Goal: Transaction & Acquisition: Purchase product/service

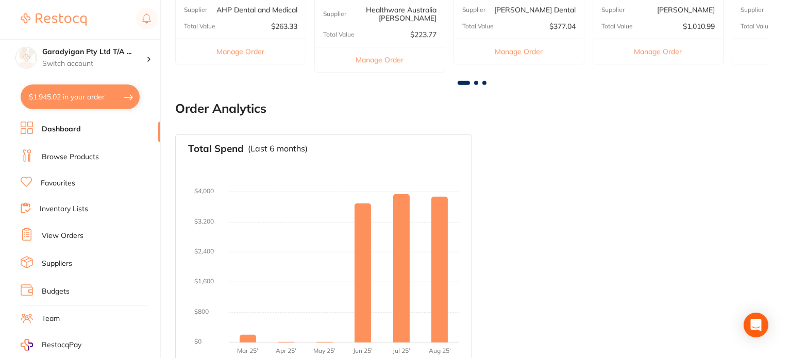
scroll to position [615, 0]
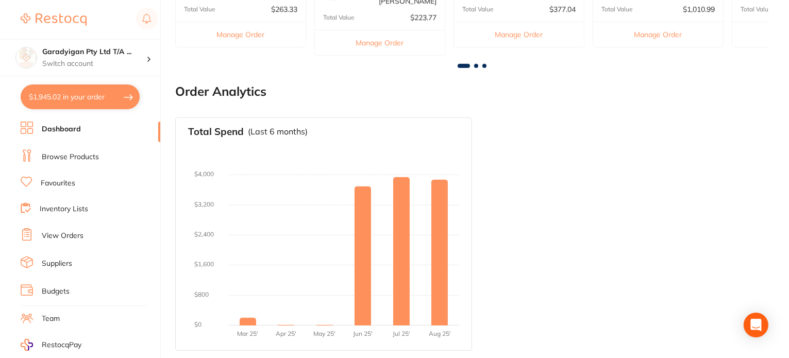
drag, startPoint x: 80, startPoint y: 96, endPoint x: 191, endPoint y: 126, distance: 115.1
click at [81, 96] on button "$1,945.02 in your order" at bounding box center [80, 97] width 119 height 25
checkbox input "true"
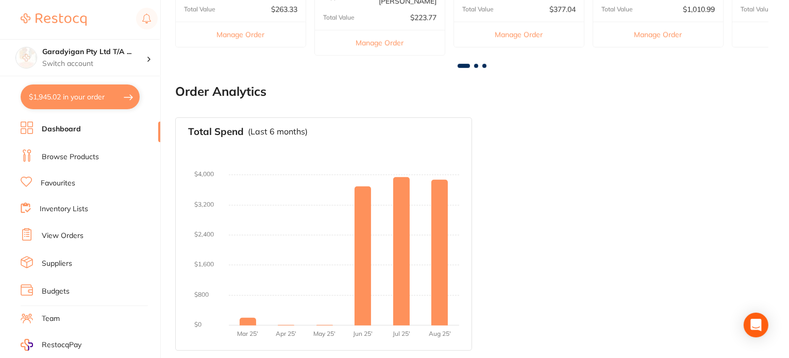
checkbox input "true"
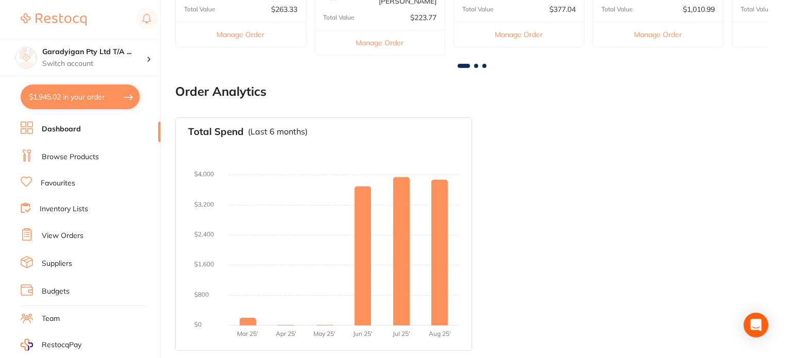
checkbox input "true"
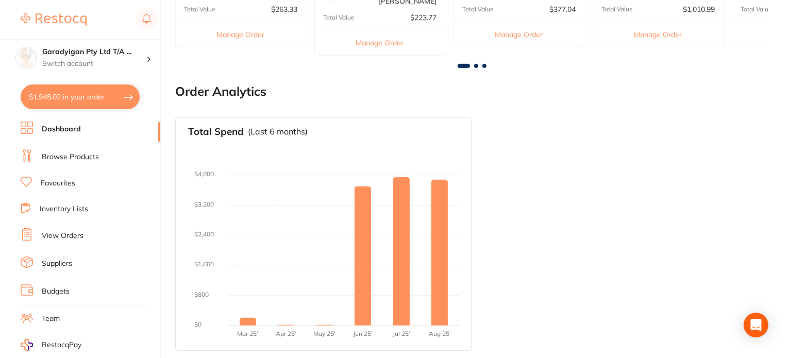
checkbox input "true"
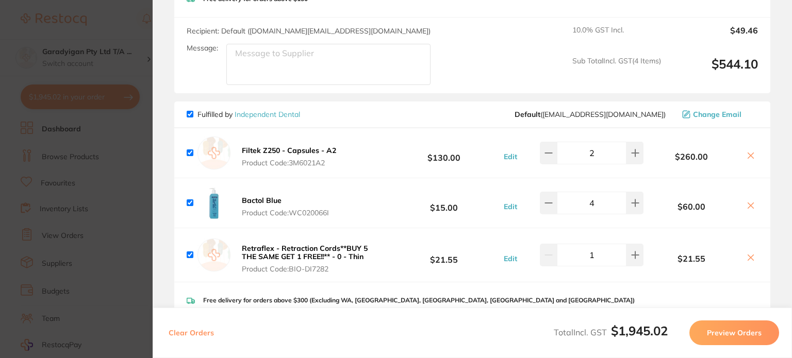
scroll to position [361, 0]
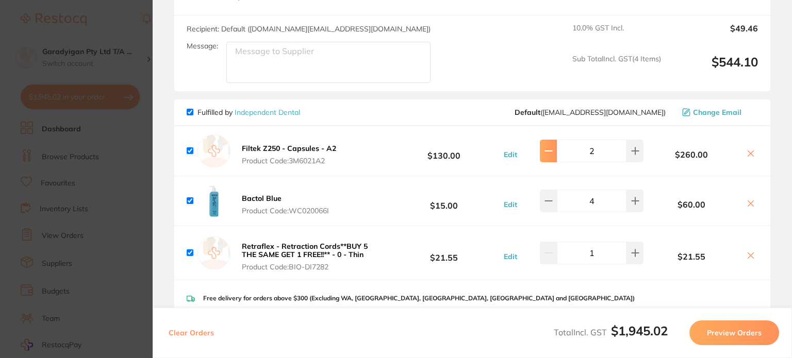
drag, startPoint x: 545, startPoint y: 157, endPoint x: 540, endPoint y: 157, distance: 5.2
click at [543, 157] on button at bounding box center [548, 151] width 17 height 23
type input "1"
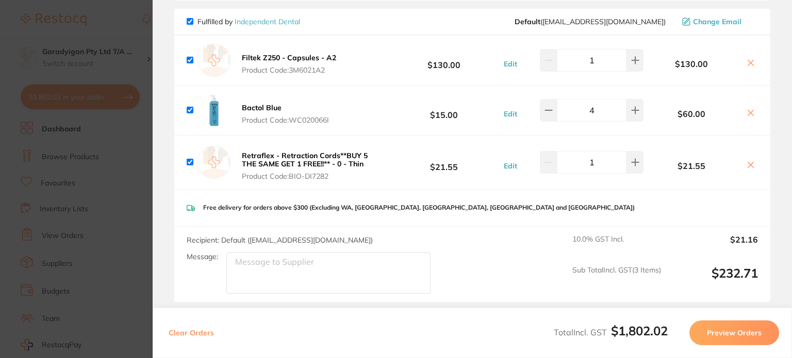
scroll to position [464, 0]
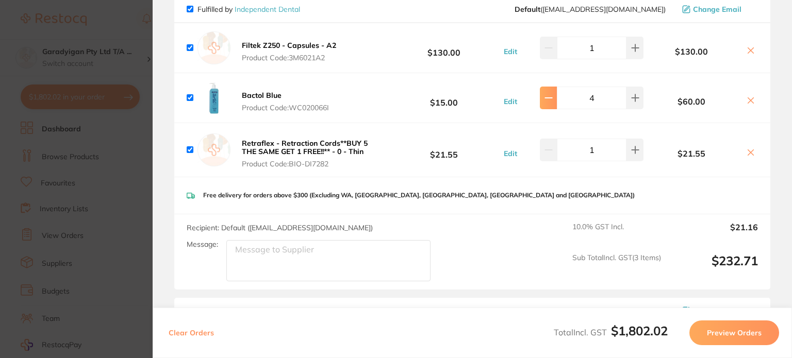
click at [544, 101] on icon at bounding box center [548, 98] width 8 height 8
type input "3"
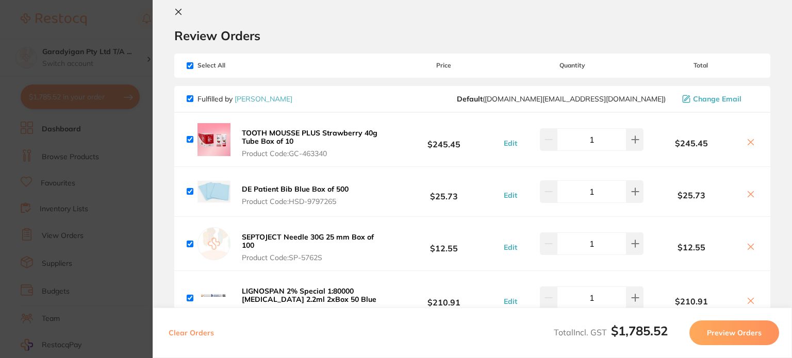
scroll to position [0, 0]
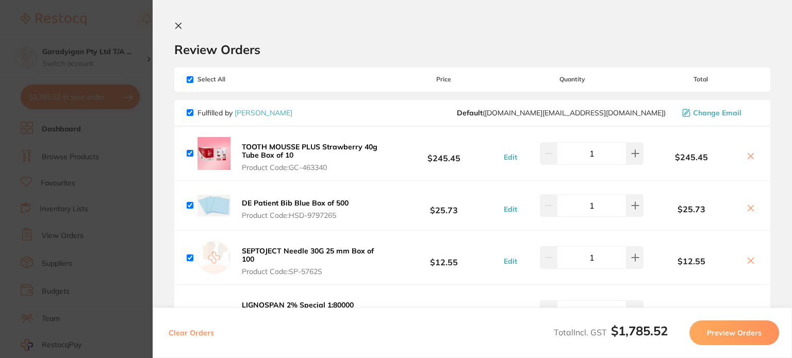
drag, startPoint x: 181, startPoint y: 27, endPoint x: 170, endPoint y: 44, distance: 20.0
click at [180, 27] on icon at bounding box center [178, 26] width 8 height 8
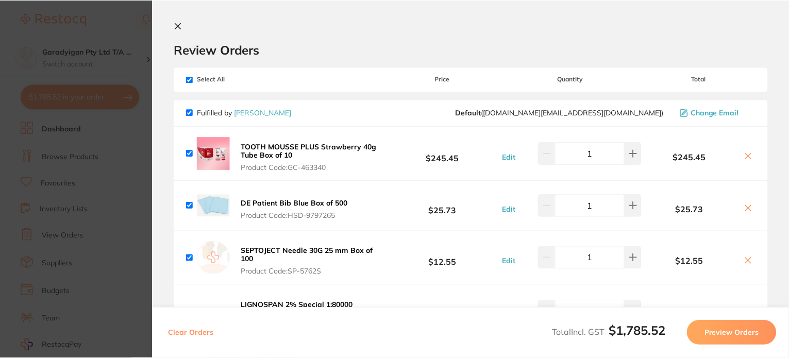
scroll to position [615, 0]
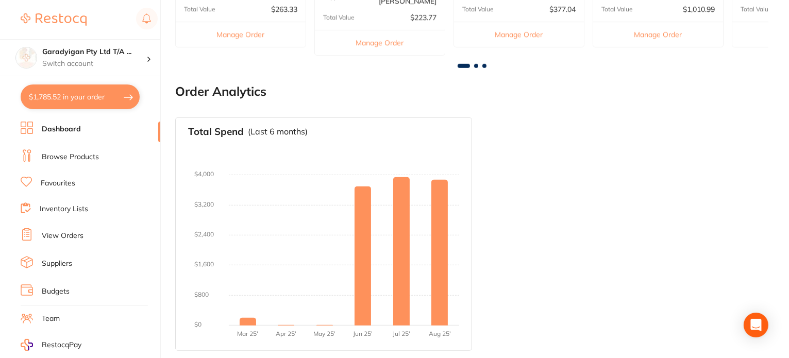
click at [75, 129] on link "Dashboard" at bounding box center [61, 129] width 39 height 10
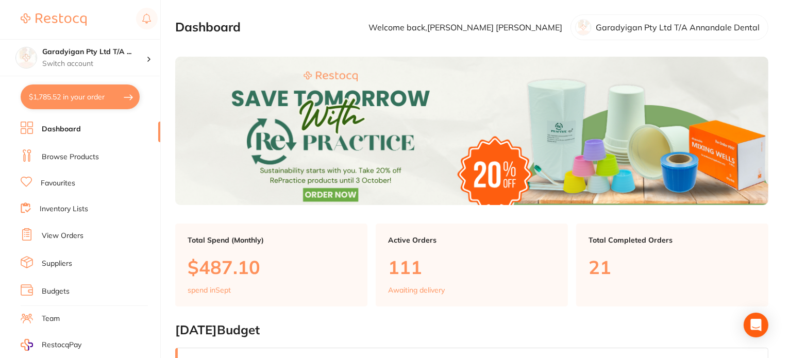
click at [87, 156] on link "Browse Products" at bounding box center [70, 157] width 57 height 10
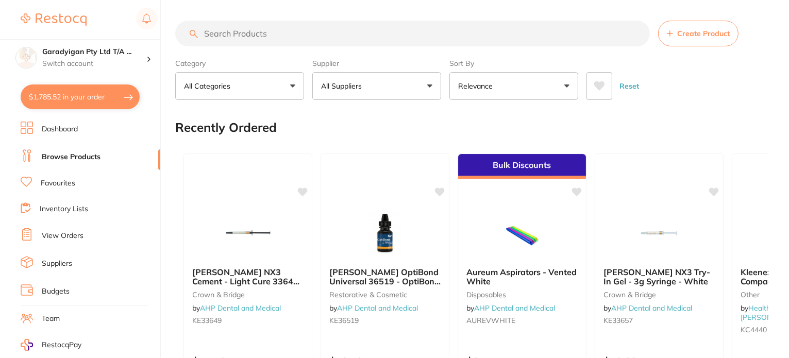
click at [300, 47] on section "Create Product Category All Categories All Categories 3D Printing anaesthetic a…" at bounding box center [471, 60] width 593 height 79
drag, startPoint x: 300, startPoint y: 47, endPoint x: 303, endPoint y: 35, distance: 13.1
click at [300, 43] on section "Create Product Category All Categories All Categories 3D Printing anaesthetic a…" at bounding box center [471, 60] width 593 height 79
click at [300, 38] on input "search" at bounding box center [412, 34] width 475 height 26
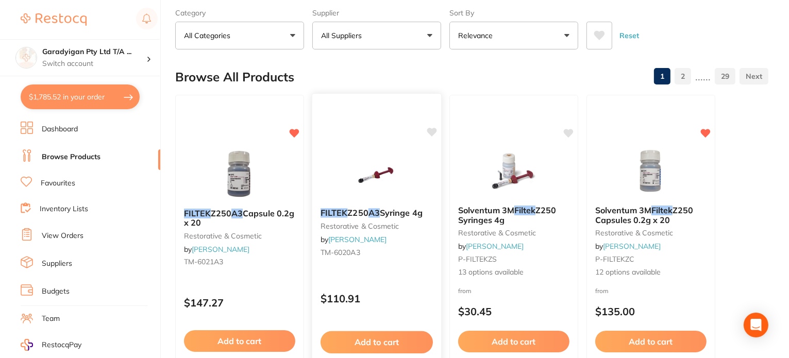
scroll to position [52, 0]
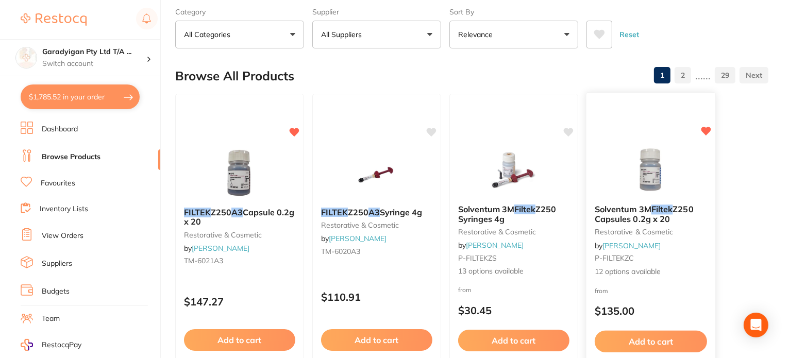
type input "filtek a3"
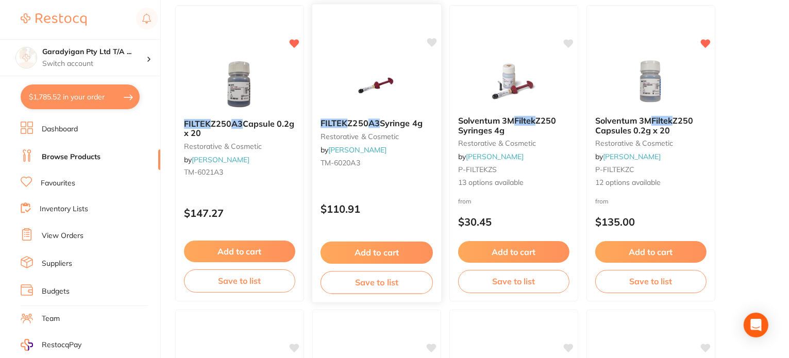
scroll to position [155, 0]
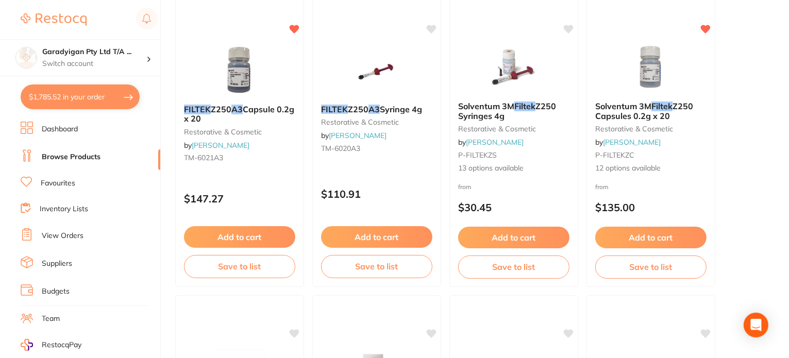
drag, startPoint x: 271, startPoint y: 242, endPoint x: 298, endPoint y: 240, distance: 27.4
click at [272, 242] on button "Add to cart" at bounding box center [239, 237] width 111 height 22
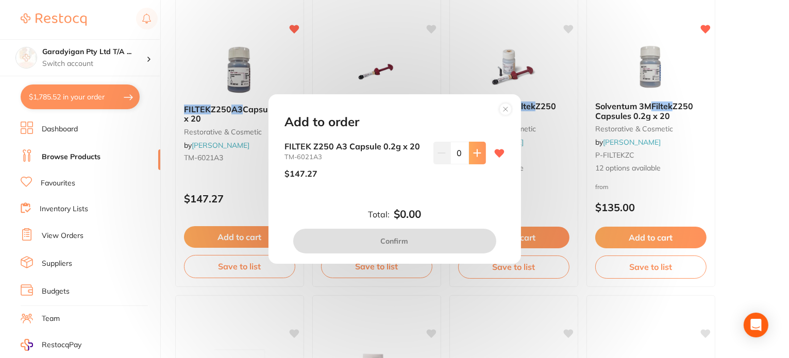
drag, startPoint x: 479, startPoint y: 156, endPoint x: 464, endPoint y: 205, distance: 51.2
click at [479, 157] on button at bounding box center [477, 153] width 17 height 23
type input "1"
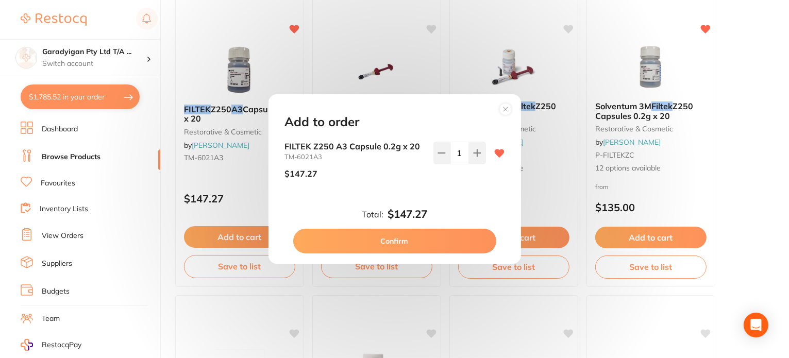
click at [445, 249] on button "Confirm" at bounding box center [394, 241] width 203 height 25
checkbox input "false"
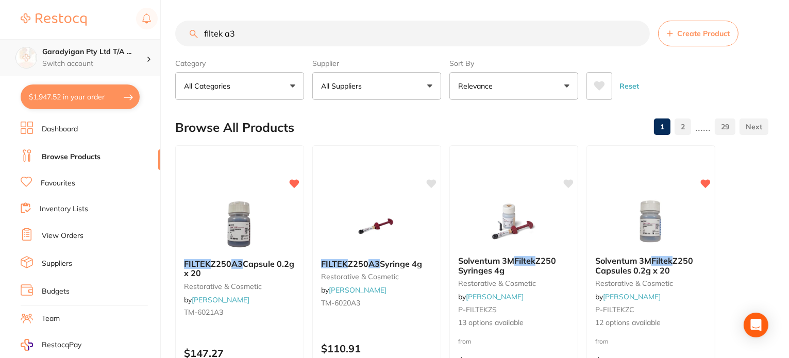
scroll to position [0, 0]
drag, startPoint x: 270, startPoint y: 36, endPoint x: 159, endPoint y: 45, distance: 111.8
click at [159, 45] on div "$1,947.52 Garadyigan Pty Ltd T/A ... Switch account Garadyigan Pty Ltd T/A Anna…" at bounding box center [394, 179] width 789 height 358
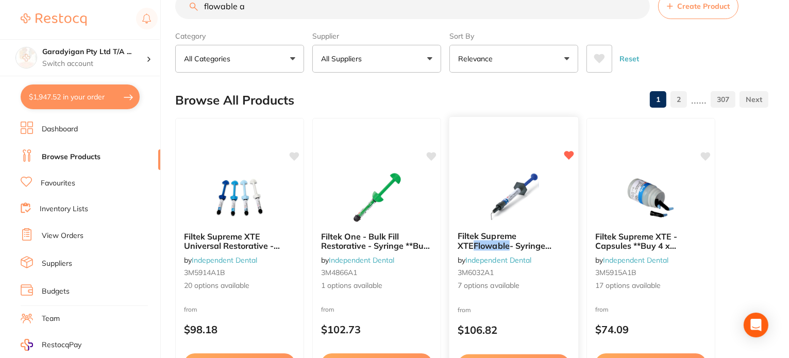
scroll to position [103, 0]
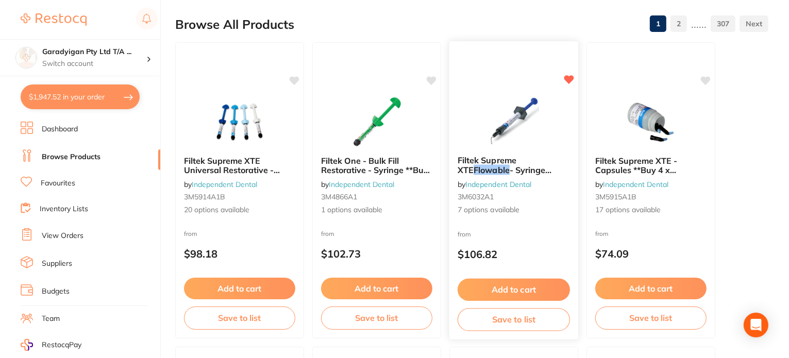
type input "flowable a"
click at [526, 282] on button "Add to cart" at bounding box center [513, 289] width 111 height 22
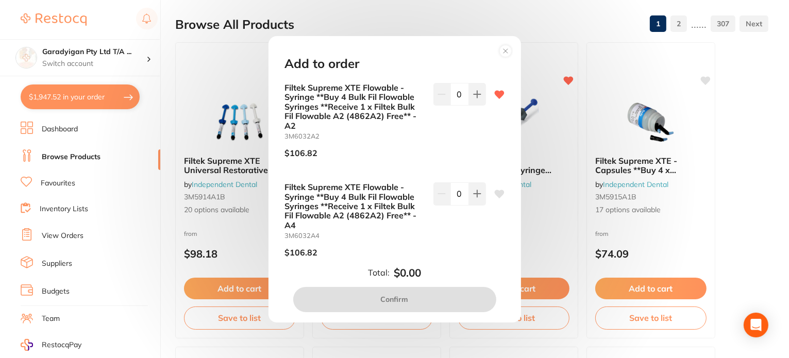
click at [480, 97] on button at bounding box center [477, 94] width 17 height 23
type input "1"
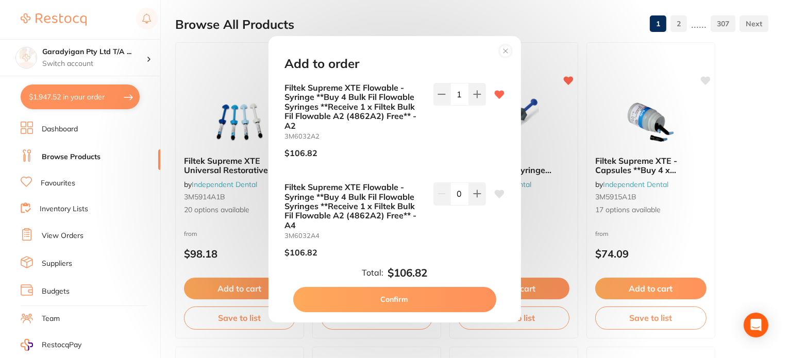
click at [453, 298] on button "Confirm" at bounding box center [394, 299] width 203 height 25
checkbox input "false"
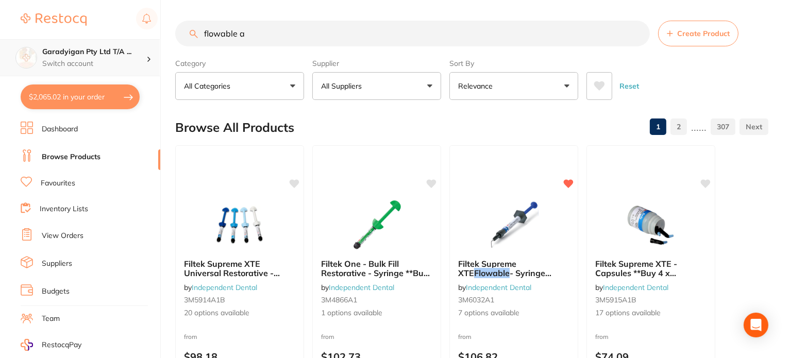
drag, startPoint x: 274, startPoint y: 30, endPoint x: 145, endPoint y: 42, distance: 128.8
click at [145, 42] on div "$2,065.02 Garadyigan Pty Ltd T/A ... Switch account Garadyigan Pty Ltd T/A Anna…" at bounding box center [394, 179] width 789 height 358
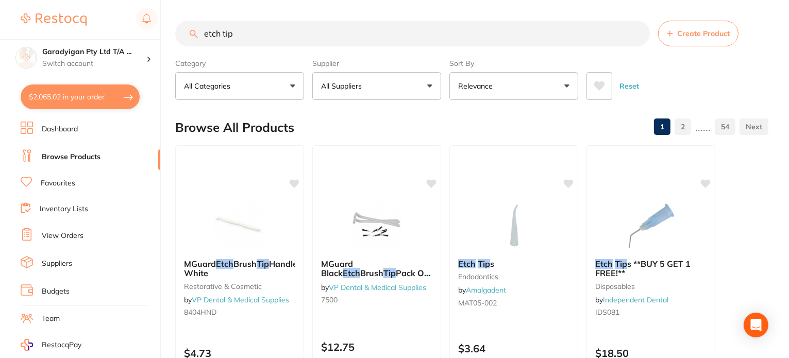
type input "etch tip"
drag, startPoint x: 66, startPoint y: 177, endPoint x: 208, endPoint y: 191, distance: 142.9
click at [68, 178] on link "Favourites" at bounding box center [58, 183] width 35 height 10
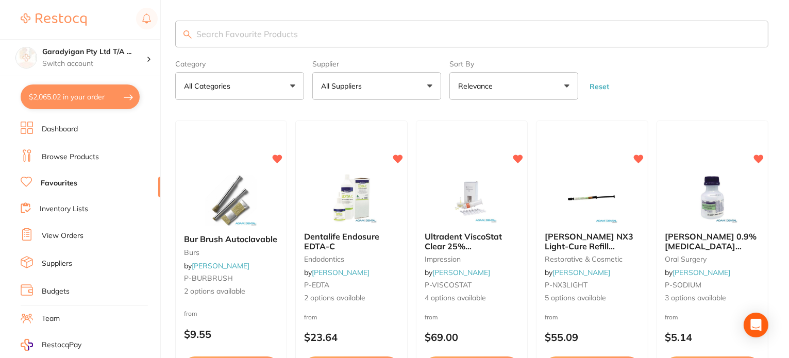
click at [274, 29] on input "search" at bounding box center [471, 34] width 593 height 27
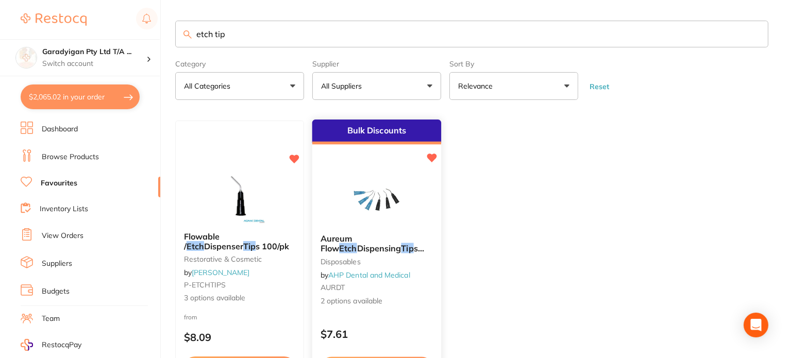
type input "etch tip"
click at [388, 255] on div "Aureum Flow Etch Dispensing Tip s Black disposables by AHP Dental and Medical A…" at bounding box center [376, 270] width 129 height 89
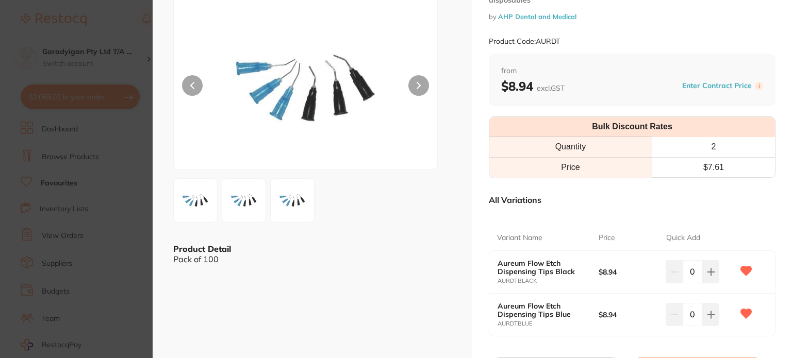
scroll to position [103, 0]
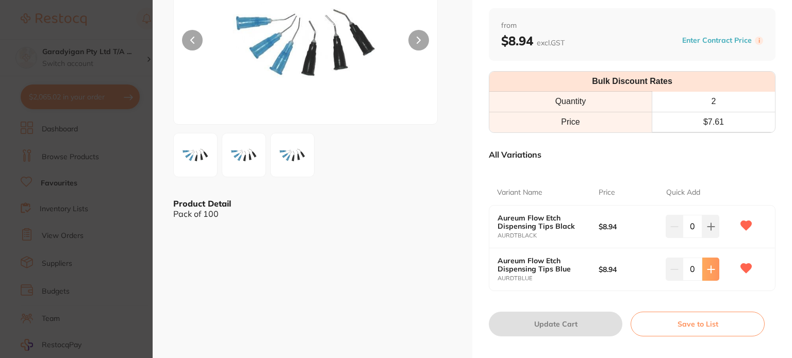
click at [714, 270] on button at bounding box center [710, 269] width 17 height 23
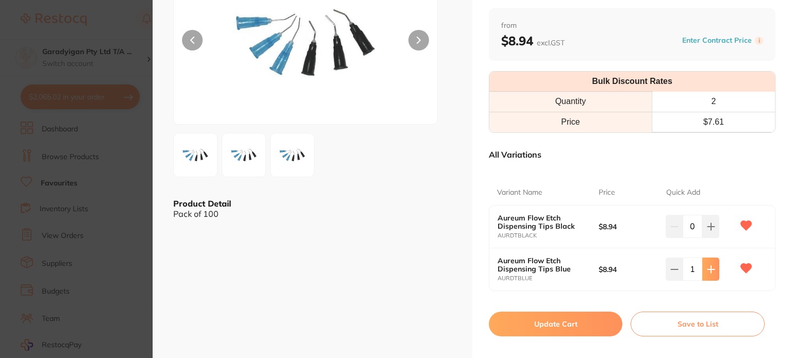
click at [714, 270] on button at bounding box center [710, 269] width 17 height 23
type input "2"
drag, startPoint x: 569, startPoint y: 323, endPoint x: 710, endPoint y: 344, distance: 142.7
click at [570, 322] on button "Update Cart" at bounding box center [555, 324] width 133 height 25
checkbox input "false"
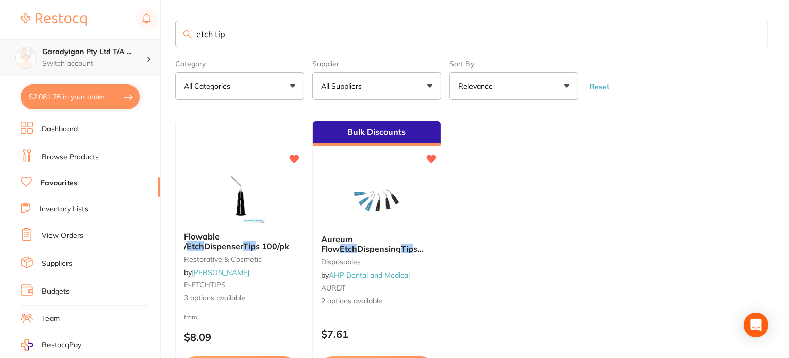
drag, startPoint x: 276, startPoint y: 29, endPoint x: 72, endPoint y: 47, distance: 205.4
click at [72, 47] on div "$2,081.76 Garadyigan Pty Ltd T/A ... Switch account Garadyigan Pty Ltd T/A Anna…" at bounding box center [394, 179] width 789 height 358
type input "s"
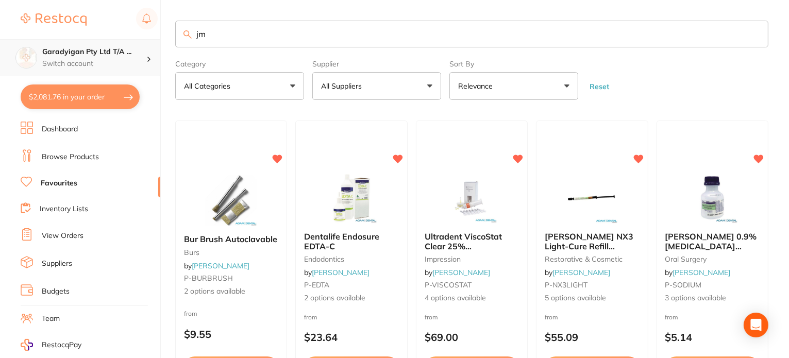
type input "j"
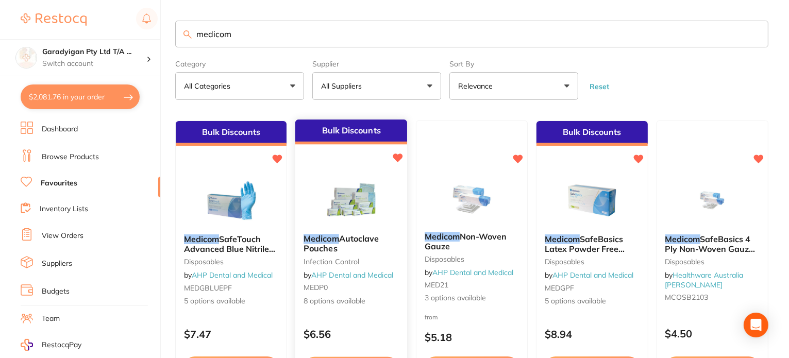
type input "medicom"
drag, startPoint x: 346, startPoint y: 192, endPoint x: 384, endPoint y: 263, distance: 80.5
click at [346, 192] on img at bounding box center [351, 201] width 67 height 52
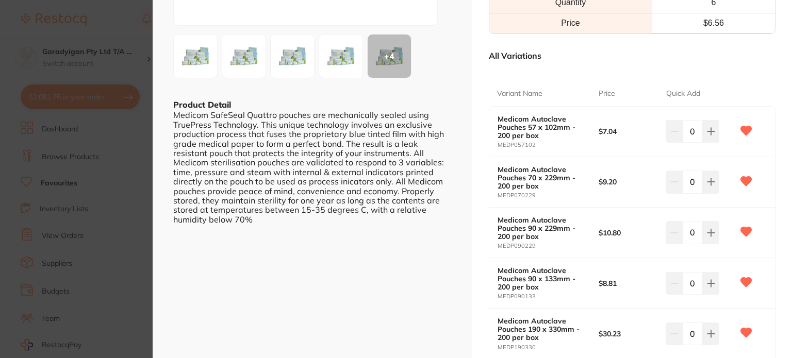
scroll to position [258, 0]
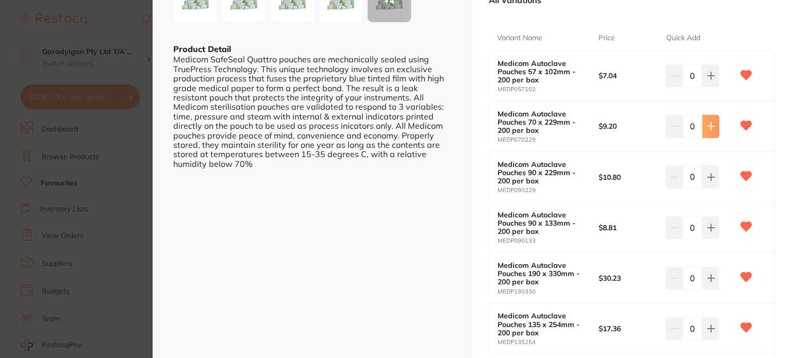
click at [710, 128] on icon at bounding box center [711, 126] width 8 height 8
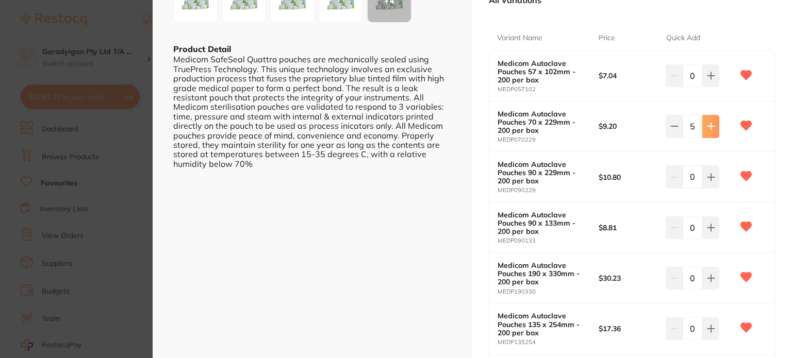
click at [710, 128] on icon at bounding box center [711, 126] width 8 height 8
type input "6"
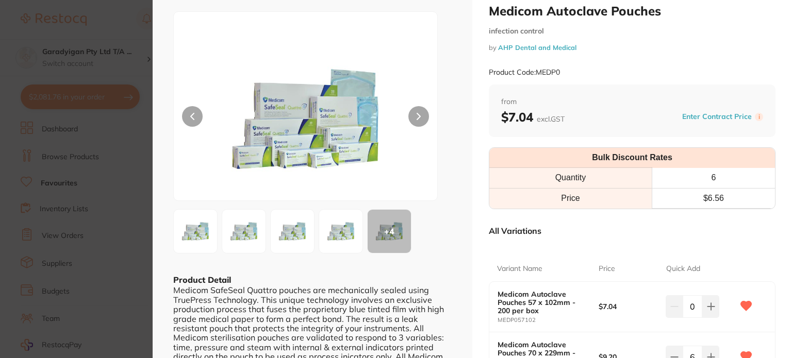
scroll to position [0, 0]
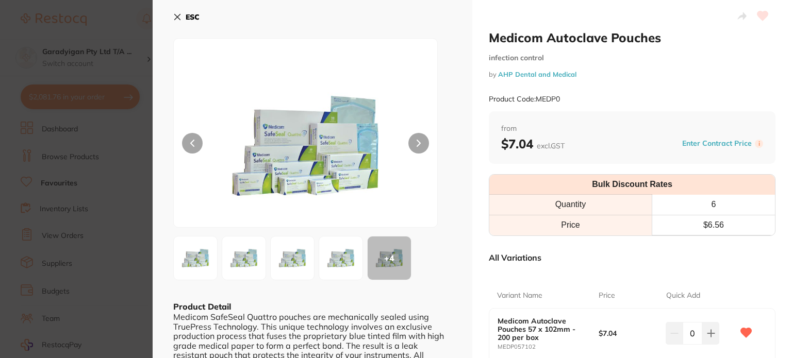
drag, startPoint x: 176, startPoint y: 18, endPoint x: 224, endPoint y: 45, distance: 55.2
click at [178, 18] on icon at bounding box center [178, 17] width 6 height 6
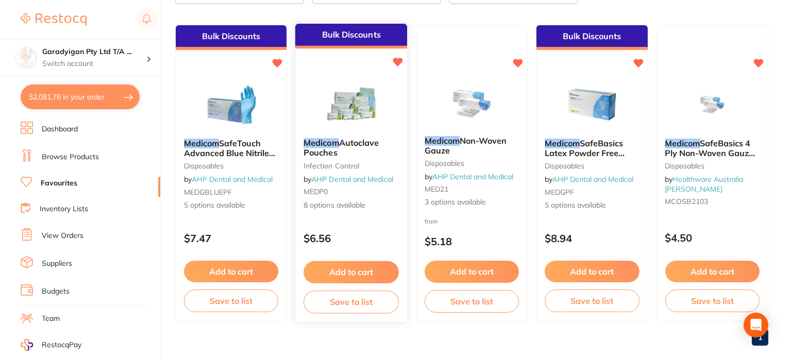
scroll to position [112, 0]
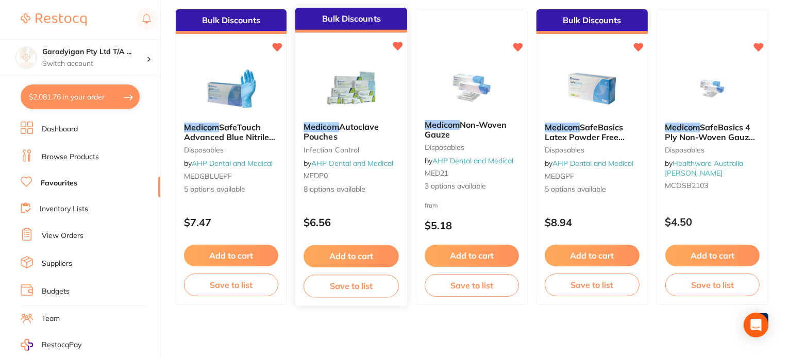
click at [377, 254] on button "Add to cart" at bounding box center [351, 256] width 95 height 22
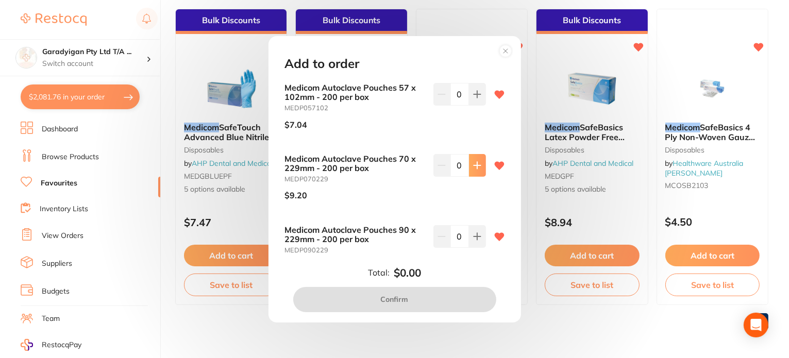
click at [473, 164] on icon at bounding box center [477, 165] width 8 height 8
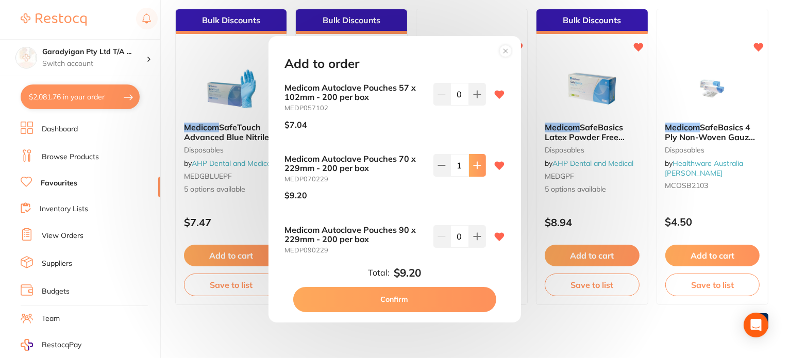
click at [473, 164] on icon at bounding box center [477, 165] width 8 height 8
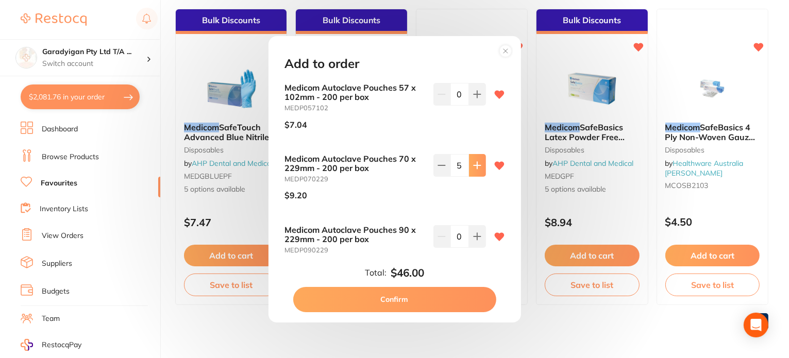
type input "6"
drag, startPoint x: 467, startPoint y: 299, endPoint x: 479, endPoint y: 309, distance: 15.4
click at [467, 299] on button "Confirm" at bounding box center [394, 299] width 203 height 25
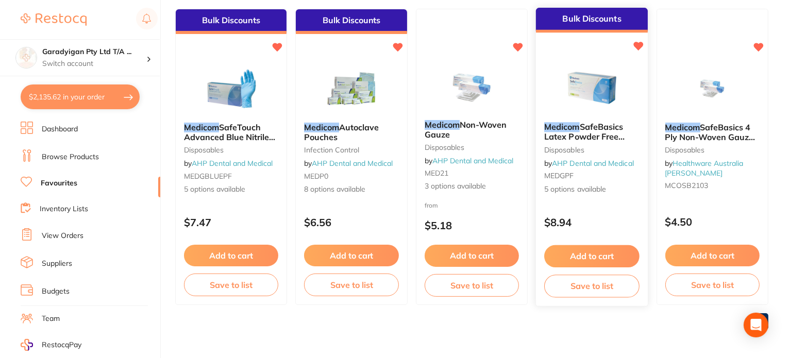
click at [611, 253] on button "Add to cart" at bounding box center [591, 256] width 95 height 22
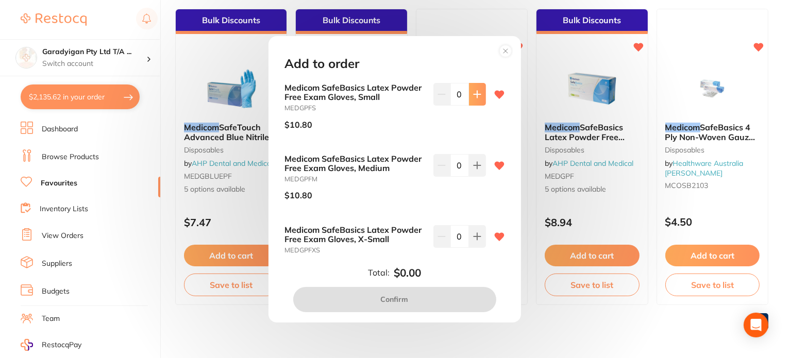
click at [474, 94] on icon at bounding box center [477, 94] width 7 height 7
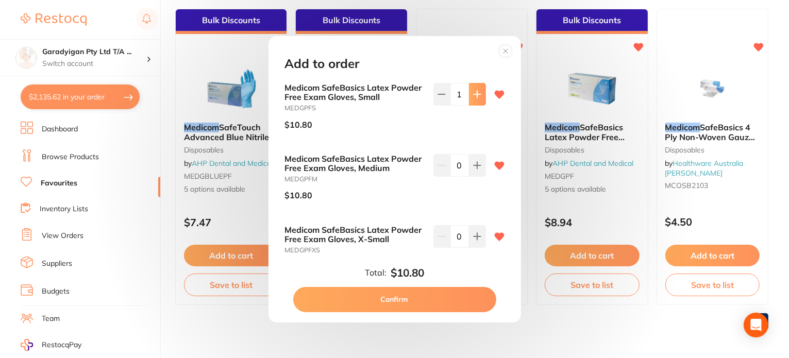
click at [474, 94] on icon at bounding box center [477, 94] width 7 height 7
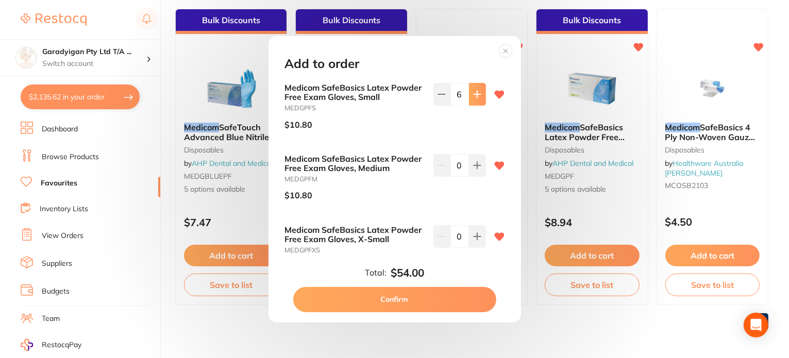
click at [474, 94] on icon at bounding box center [477, 94] width 7 height 7
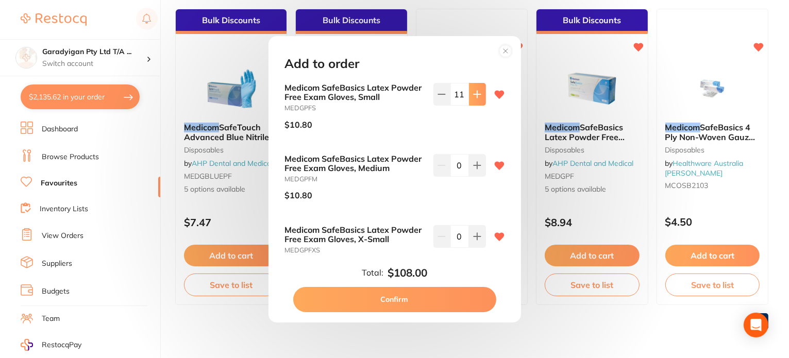
click at [474, 94] on icon at bounding box center [477, 94] width 7 height 7
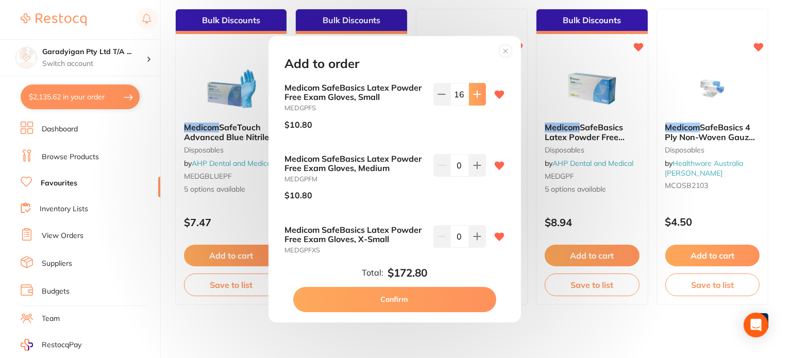
click at [474, 94] on icon at bounding box center [477, 94] width 7 height 7
click at [474, 93] on icon at bounding box center [477, 94] width 8 height 8
type input "20"
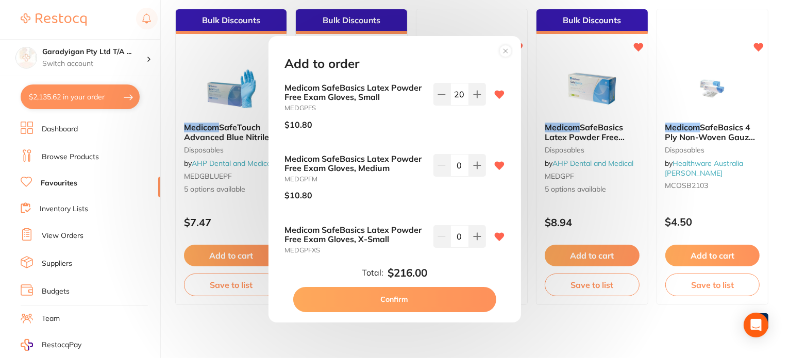
click at [501, 48] on circle at bounding box center [505, 51] width 12 height 12
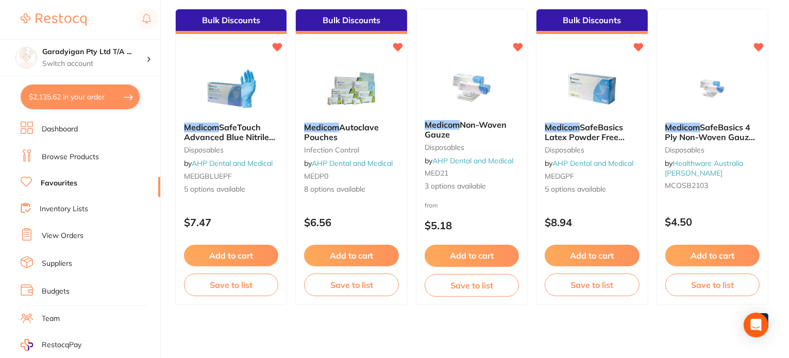
drag, startPoint x: 103, startPoint y: 105, endPoint x: 121, endPoint y: 97, distance: 19.0
click at [105, 104] on button "$2,135.62 in your order" at bounding box center [80, 97] width 119 height 25
checkbox input "true"
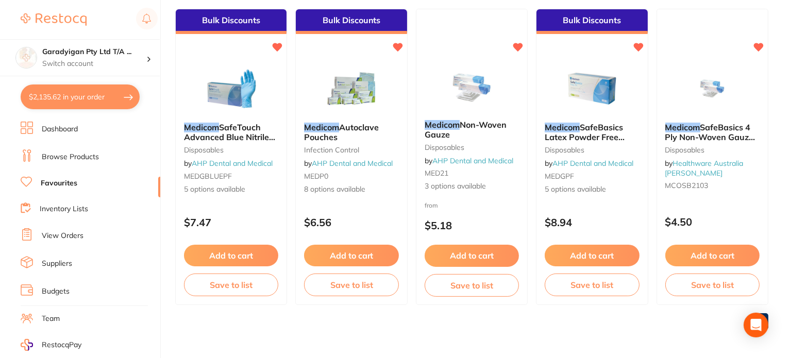
checkbox input "true"
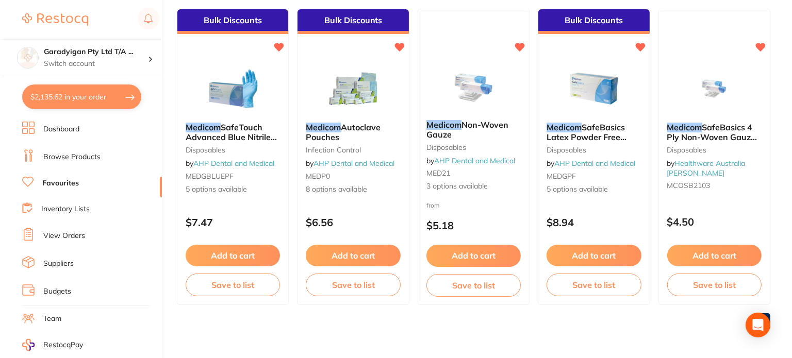
scroll to position [0, 0]
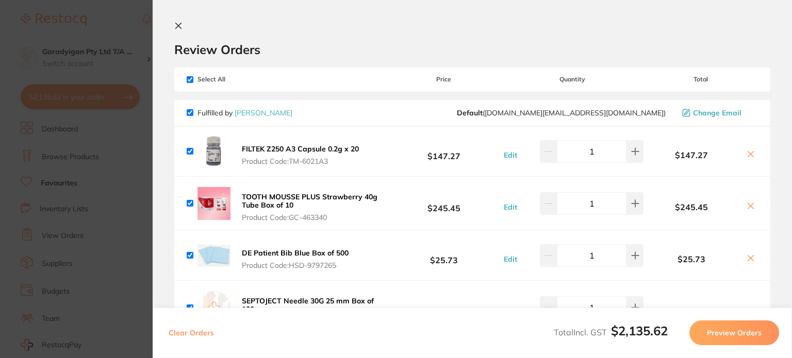
click at [114, 94] on section "Update RRP Set your pre negotiated price for this item. Item Agreed RRP (excl. …" at bounding box center [396, 179] width 792 height 358
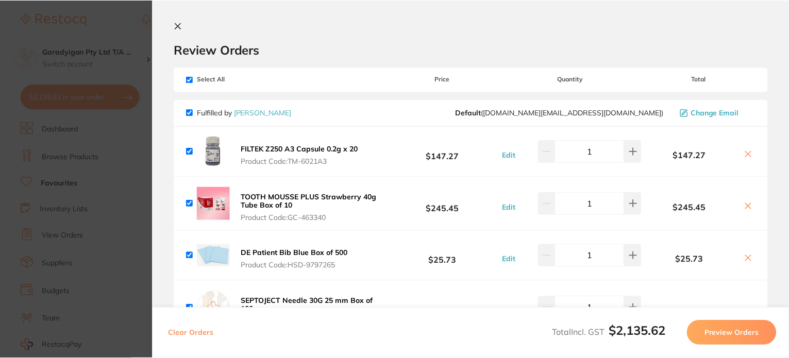
scroll to position [112, 0]
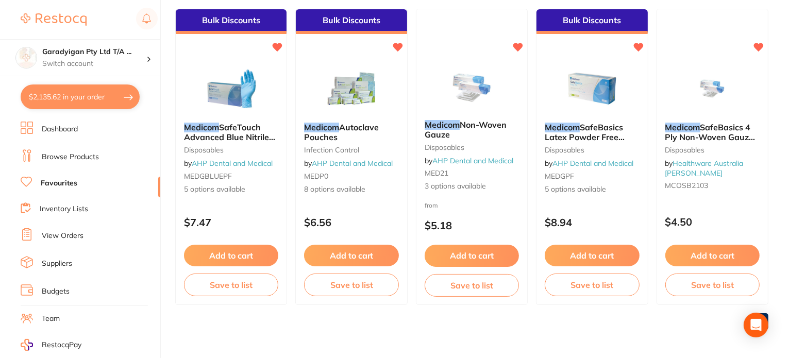
click at [82, 157] on link "Browse Products" at bounding box center [70, 157] width 57 height 10
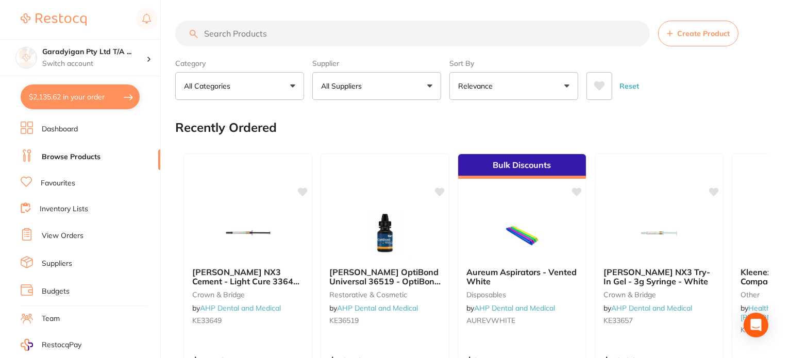
click at [268, 31] on input "search" at bounding box center [412, 34] width 475 height 26
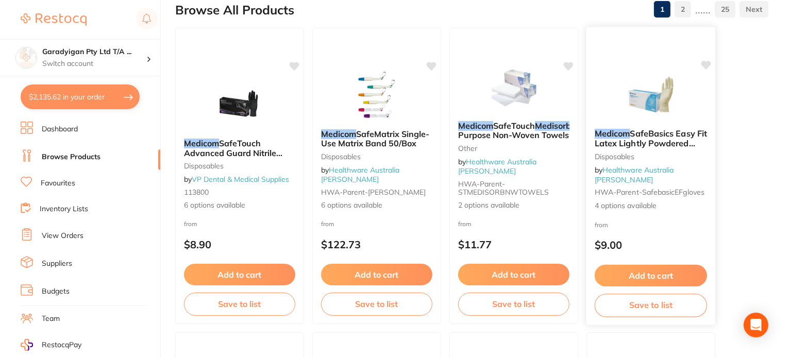
scroll to position [155, 0]
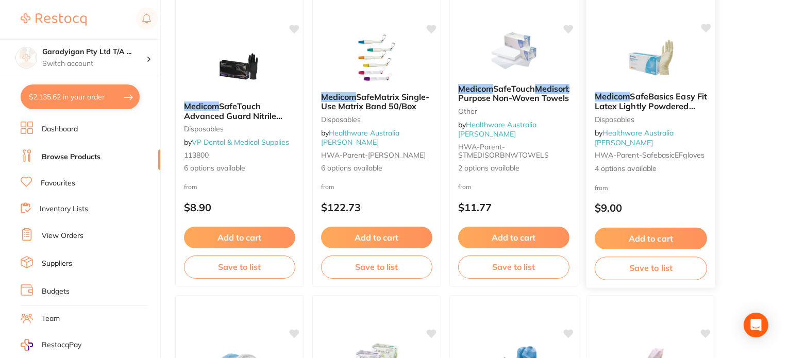
click at [678, 244] on button "Add to cart" at bounding box center [651, 239] width 112 height 22
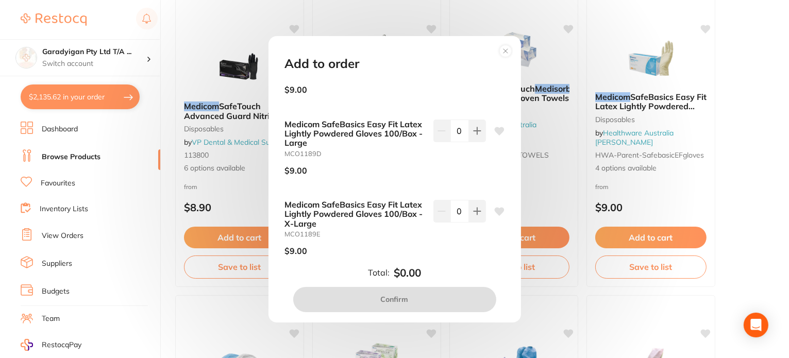
scroll to position [125, 0]
drag, startPoint x: 658, startPoint y: 93, endPoint x: 646, endPoint y: 78, distance: 18.8
click at [658, 93] on div "Add to order Medicom SafeBasics Easy Fit Latex Lightly Powdered Gloves 100/Box …" at bounding box center [394, 179] width 789 height 358
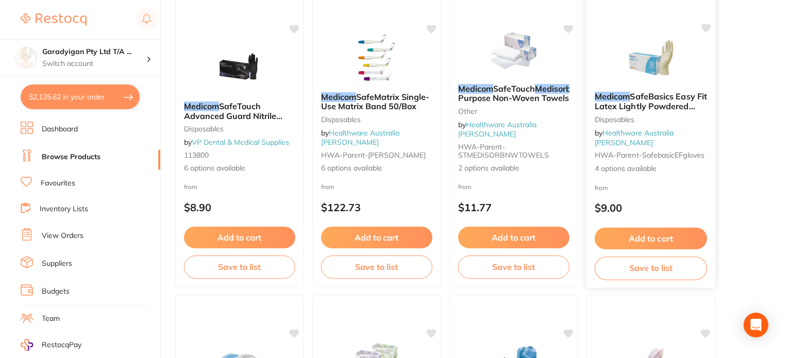
click at [644, 73] on img at bounding box center [651, 57] width 68 height 52
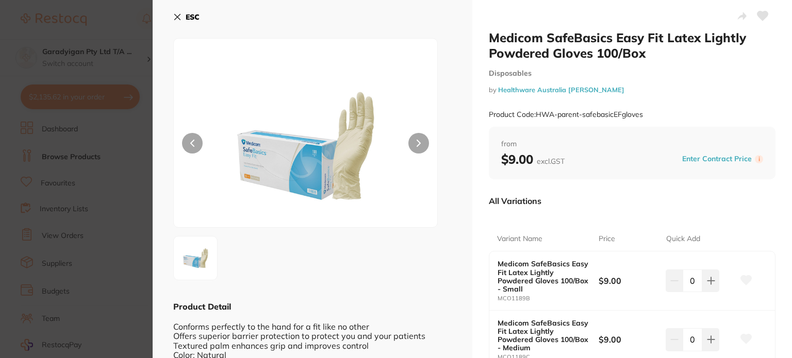
click at [179, 14] on icon at bounding box center [178, 17] width 6 height 6
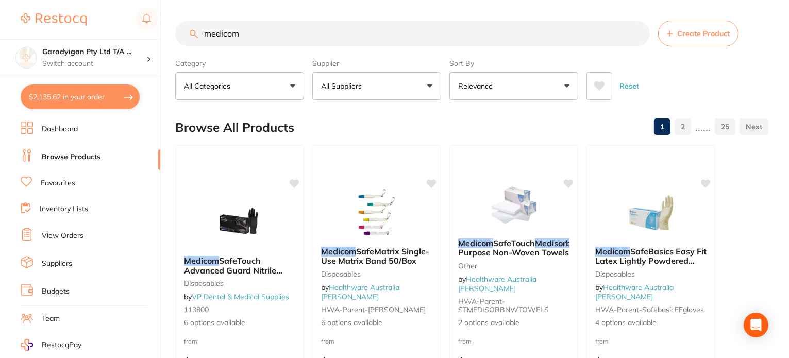
click at [264, 36] on input "medicom" at bounding box center [412, 34] width 475 height 26
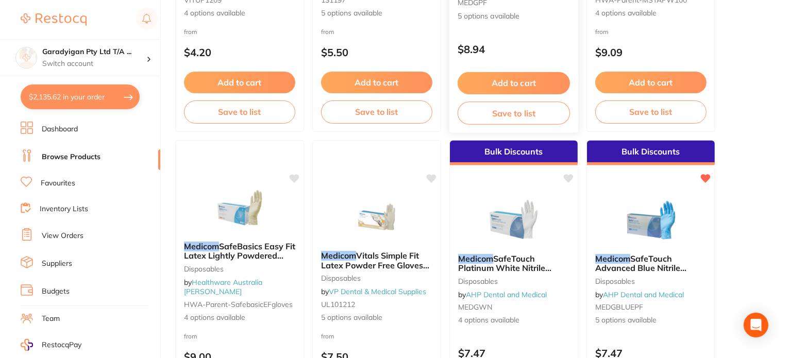
scroll to position [928, 0]
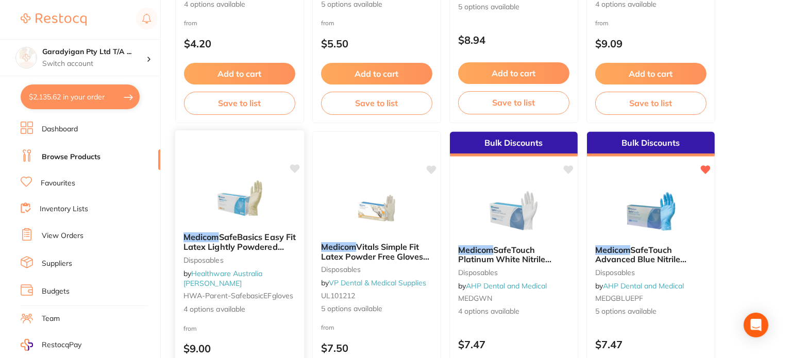
type input "medicom xtra small"
click at [296, 171] on icon at bounding box center [295, 168] width 10 height 9
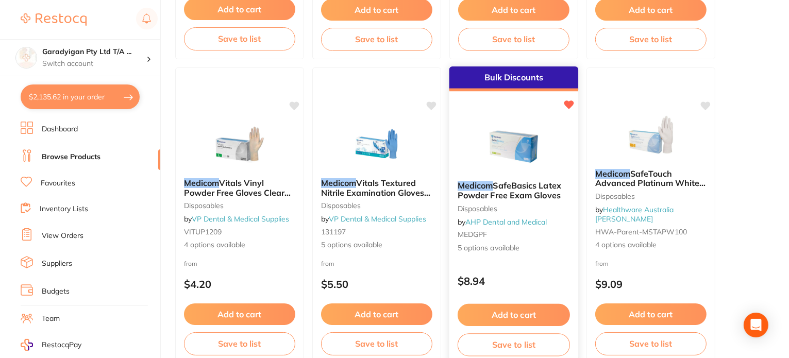
scroll to position [670, 0]
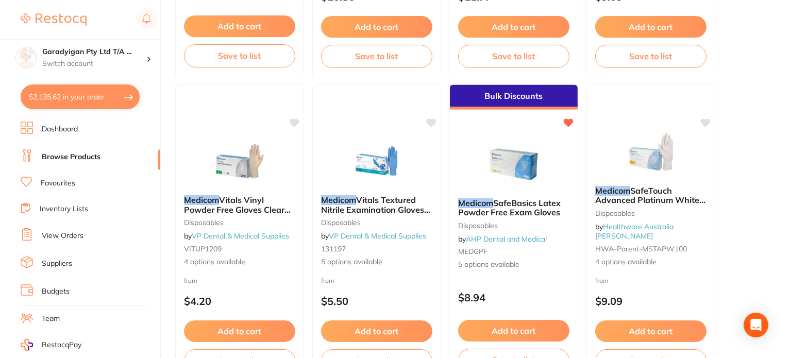
click at [535, 331] on button "Add to cart" at bounding box center [513, 331] width 111 height 22
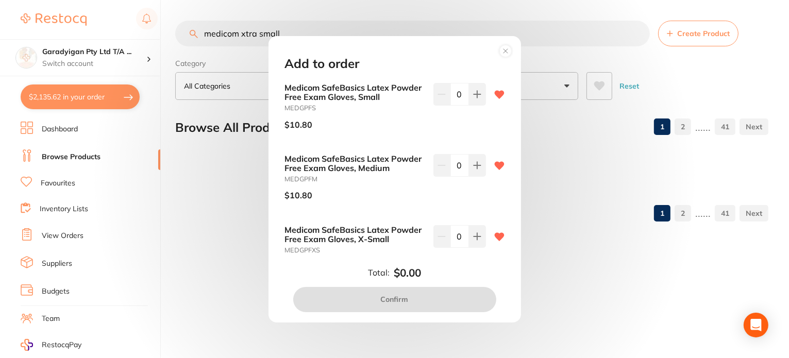
scroll to position [0, 0]
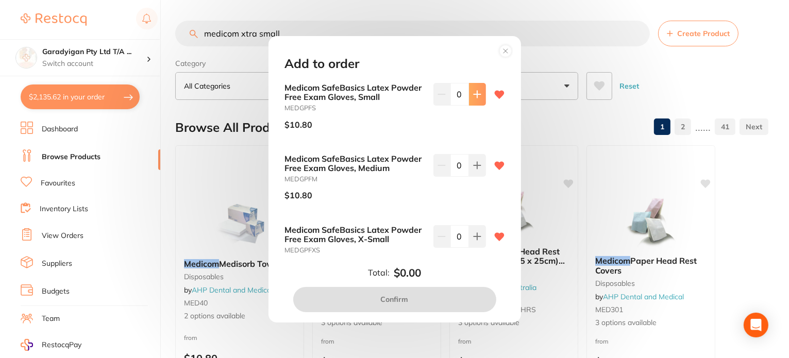
click at [473, 89] on button at bounding box center [477, 94] width 17 height 23
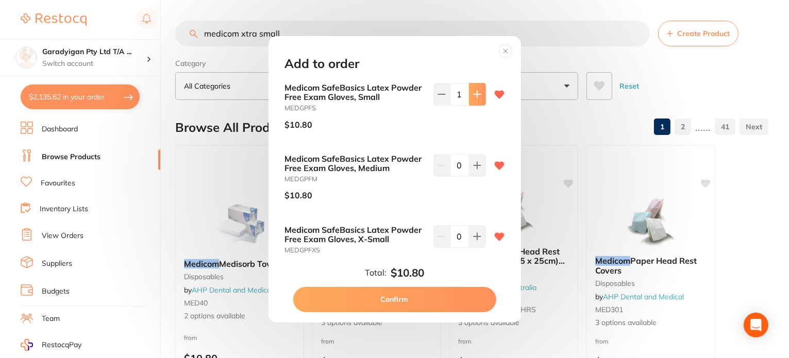
click at [473, 89] on button at bounding box center [477, 94] width 17 height 23
click at [473, 90] on button at bounding box center [477, 94] width 17 height 23
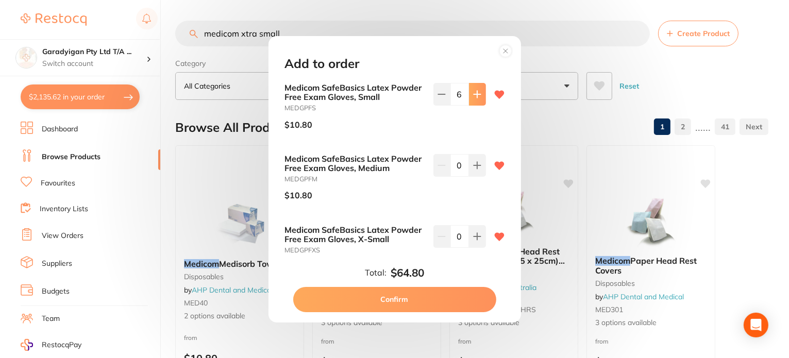
click at [474, 91] on icon at bounding box center [477, 94] width 8 height 8
click at [474, 92] on icon at bounding box center [477, 94] width 8 height 8
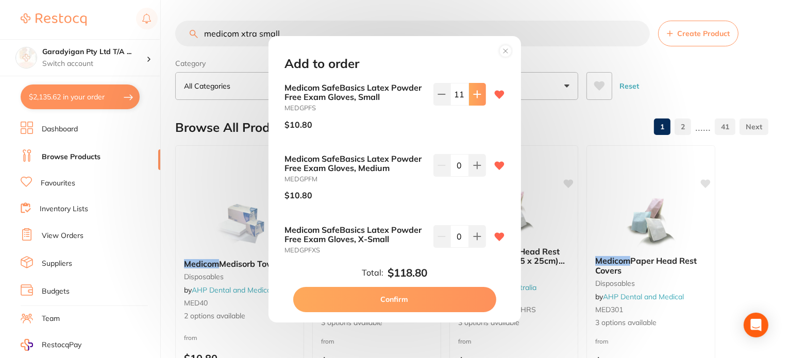
click at [474, 92] on icon at bounding box center [477, 94] width 8 height 8
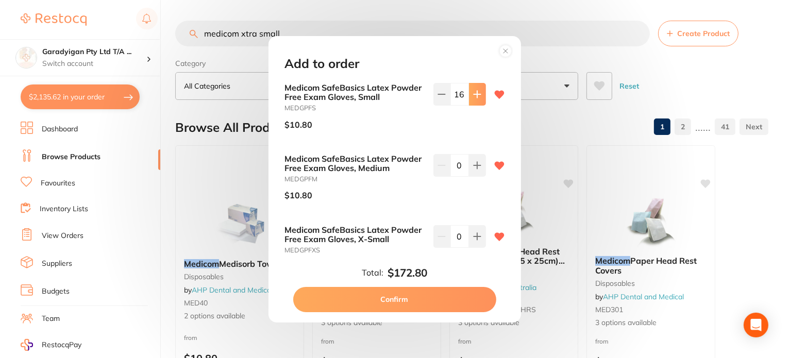
click at [474, 92] on icon at bounding box center [477, 94] width 8 height 8
click at [476, 95] on icon at bounding box center [477, 94] width 8 height 8
type input "20"
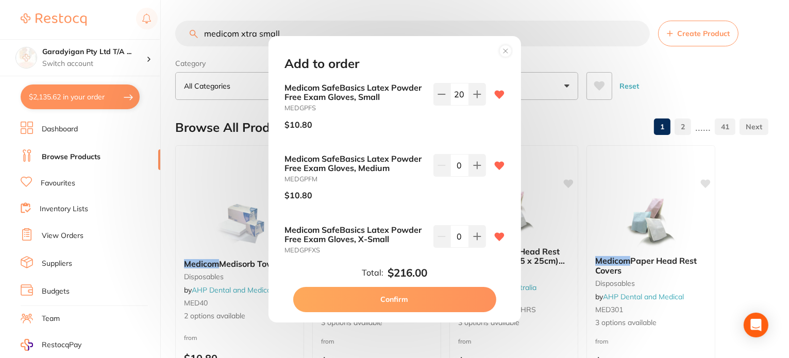
click at [462, 303] on button "Confirm" at bounding box center [394, 299] width 203 height 25
checkbox input "false"
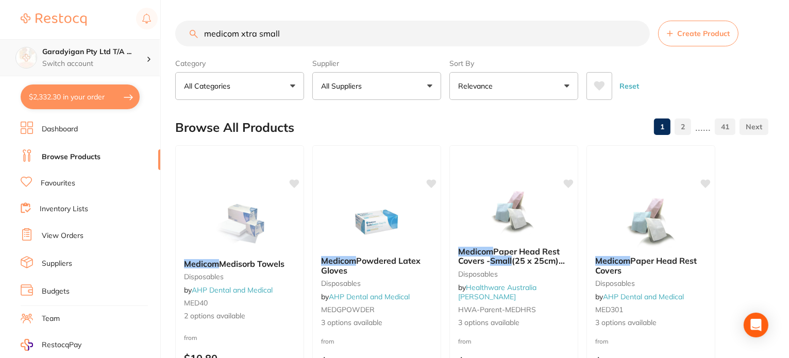
drag, startPoint x: 330, startPoint y: 37, endPoint x: 66, endPoint y: 43, distance: 264.5
click at [68, 44] on div "$2,332.30 Garadyigan Pty Ltd T/A ... Switch account Garadyigan Pty Ltd T/A Anna…" at bounding box center [394, 179] width 789 height 358
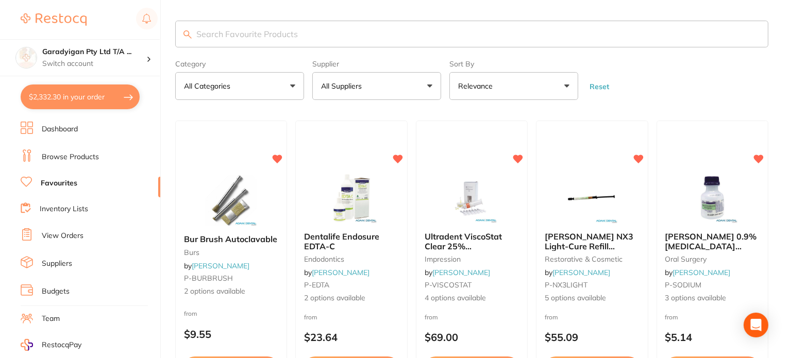
click at [289, 31] on input "search" at bounding box center [471, 34] width 593 height 27
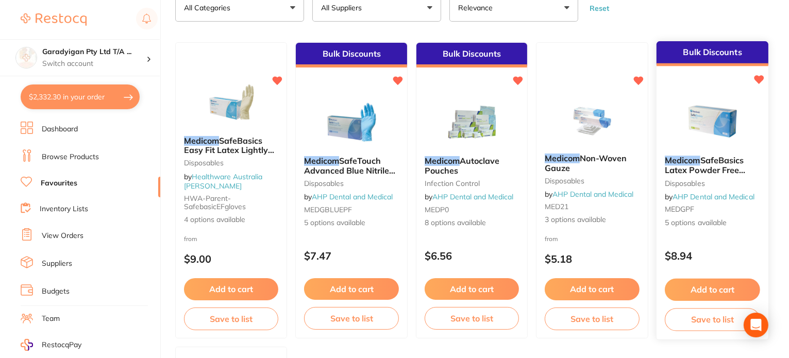
scroll to position [103, 0]
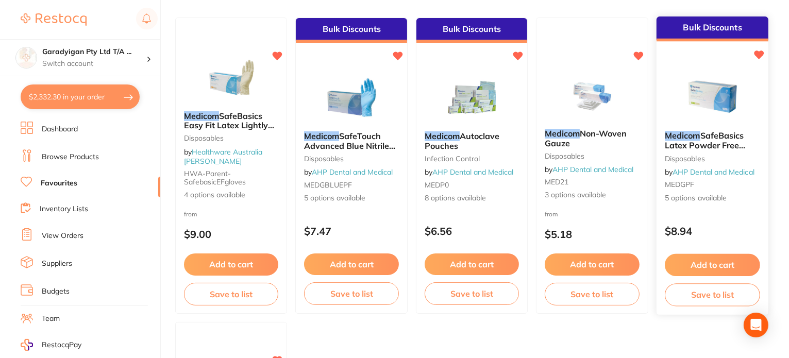
type input "medicom"
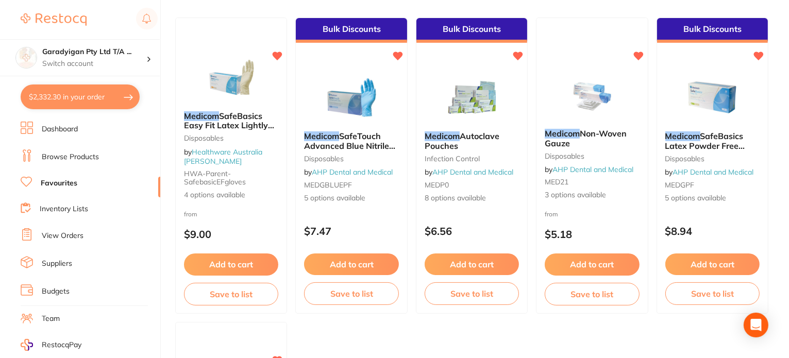
click at [737, 262] on button "Add to cart" at bounding box center [712, 265] width 94 height 22
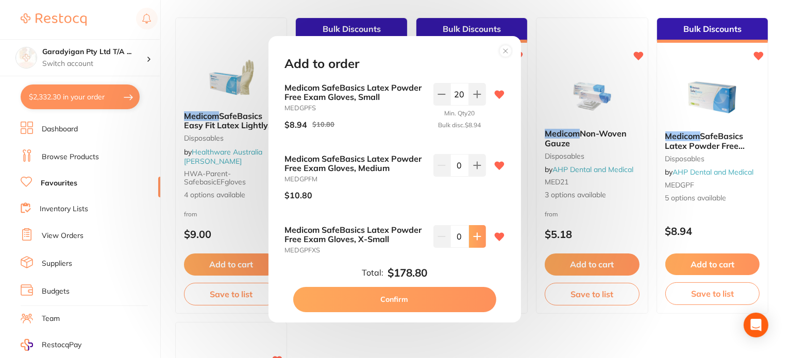
click at [478, 240] on icon at bounding box center [477, 236] width 8 height 8
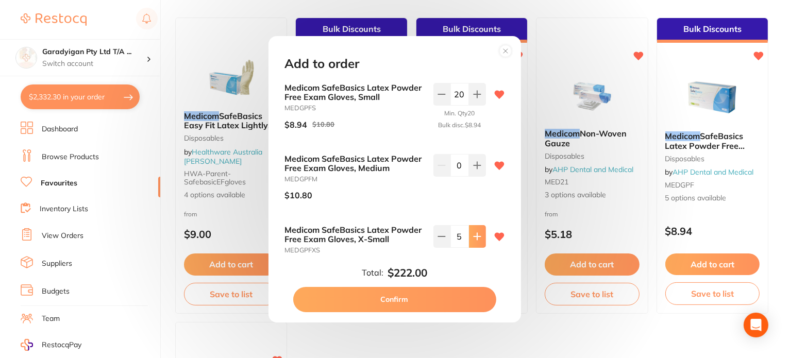
click at [478, 240] on icon at bounding box center [477, 236] width 8 height 8
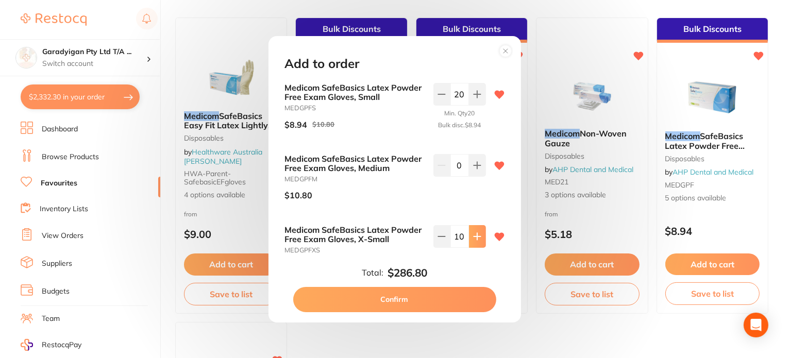
click at [478, 240] on icon at bounding box center [477, 236] width 8 height 8
click at [443, 237] on icon at bounding box center [441, 237] width 7 height 0
type input "10"
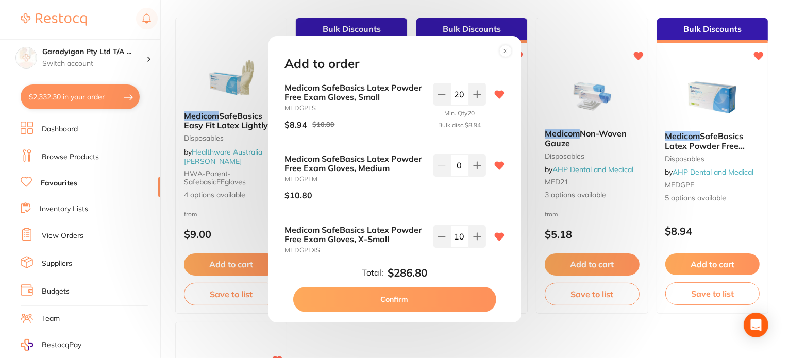
click at [459, 296] on button "Confirm" at bounding box center [394, 299] width 203 height 25
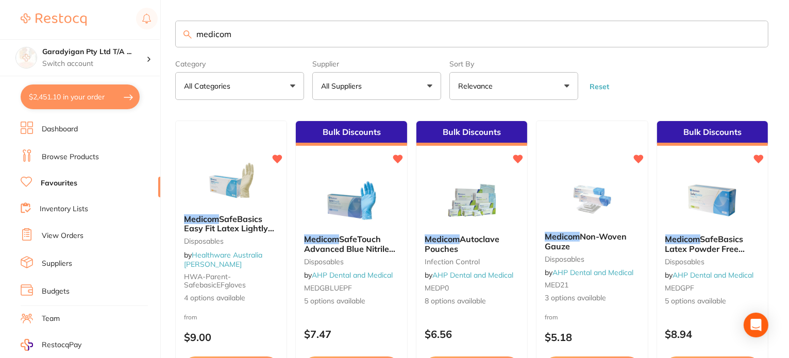
scroll to position [0, 0]
drag, startPoint x: 220, startPoint y: 38, endPoint x: 184, endPoint y: 38, distance: 36.1
click at [184, 38] on div "medicom" at bounding box center [471, 34] width 593 height 27
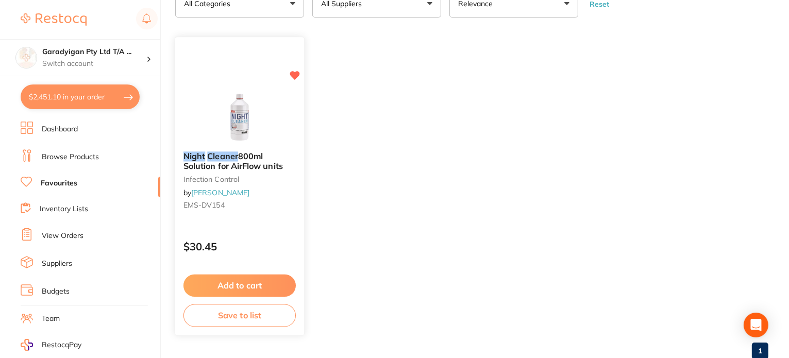
scroll to position [103, 0]
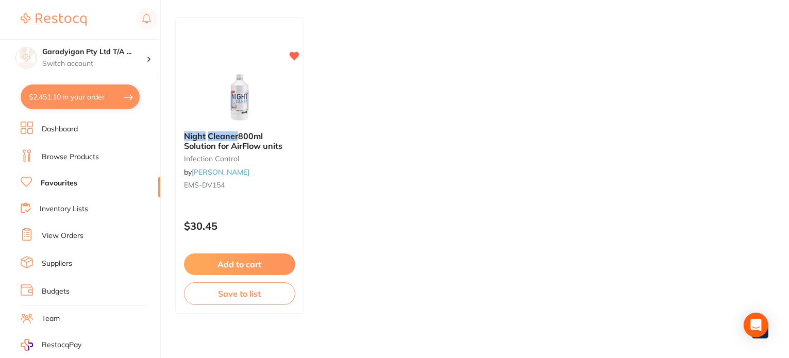
type input "night cleaner"
click at [261, 263] on button "Add to cart" at bounding box center [239, 265] width 111 height 22
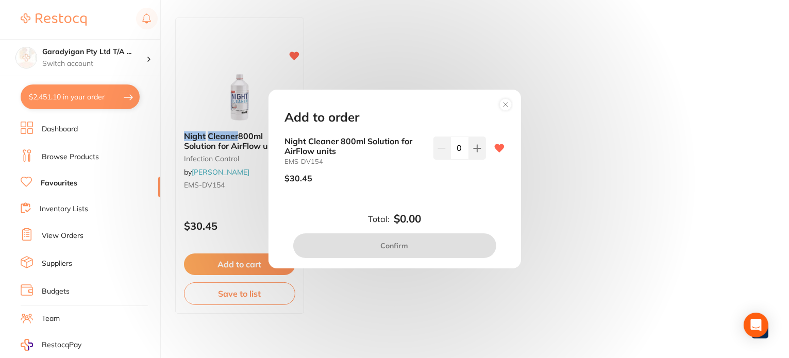
click at [475, 157] on button at bounding box center [477, 148] width 17 height 23
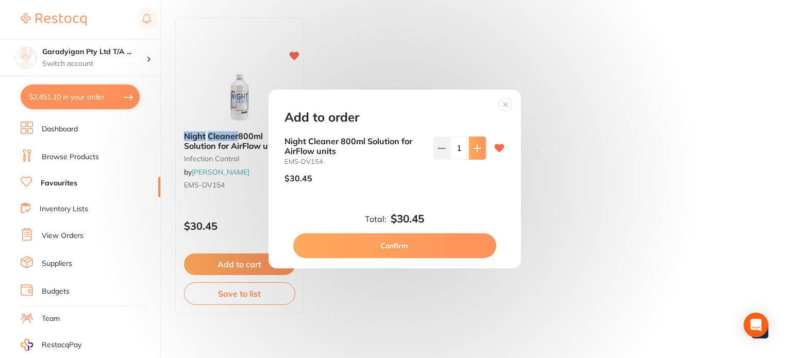
click at [474, 154] on button at bounding box center [477, 148] width 17 height 23
type input "2"
drag, startPoint x: 428, startPoint y: 241, endPoint x: 360, endPoint y: 199, distance: 79.1
click at [425, 241] on button "Confirm" at bounding box center [394, 245] width 203 height 25
checkbox input "false"
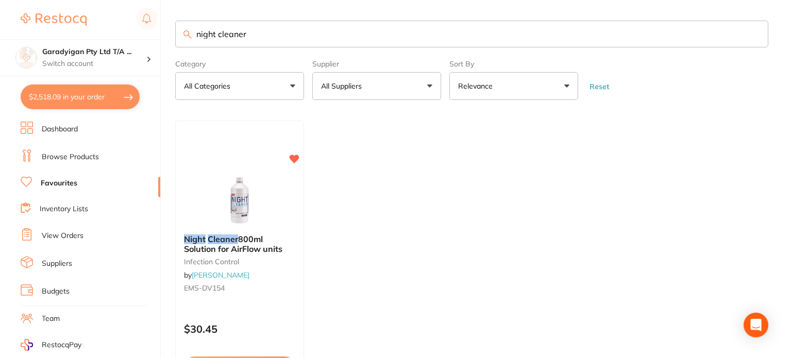
drag, startPoint x: 290, startPoint y: 35, endPoint x: 121, endPoint y: 37, distance: 169.6
click at [121, 37] on div "$2,518.09 Garadyigan Pty Ltd T/A ... Switch account Garadyigan Pty Ltd T/A Anna…" at bounding box center [394, 179] width 789 height 358
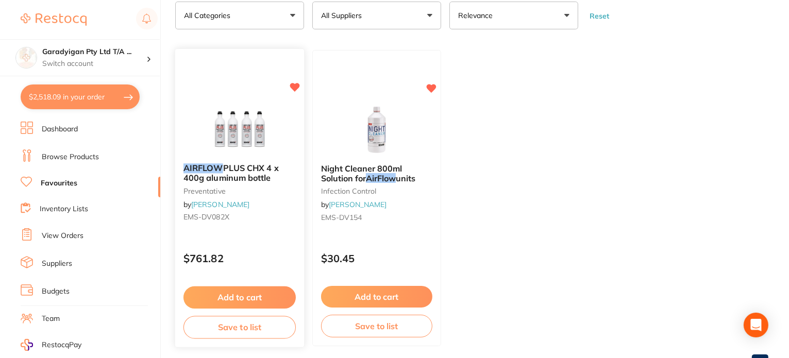
scroll to position [103, 0]
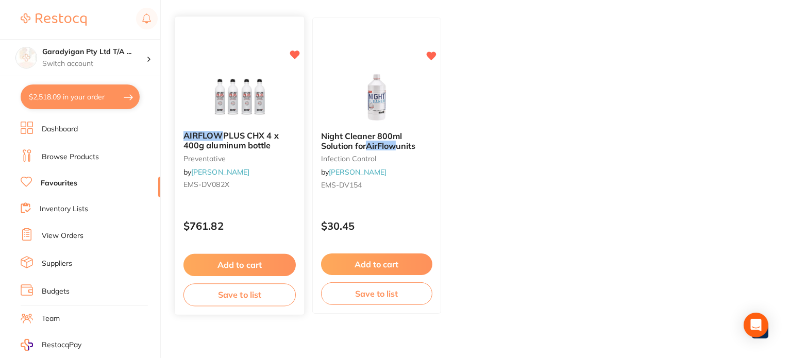
type input "airflow"
drag, startPoint x: 232, startPoint y: 265, endPoint x: 345, endPoint y: 280, distance: 113.9
click at [232, 264] on div "AIRFLOW PLUS CHX 4 x 400g aluminum bottle preventative by [PERSON_NAME] EMS-DV0…" at bounding box center [239, 166] width 129 height 296
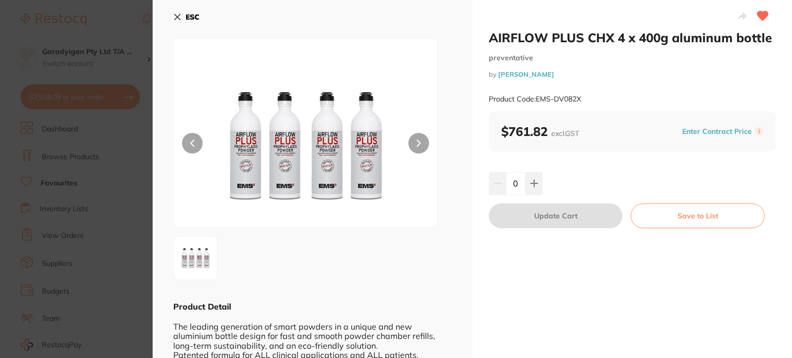
click at [177, 14] on icon at bounding box center [177, 17] width 8 height 8
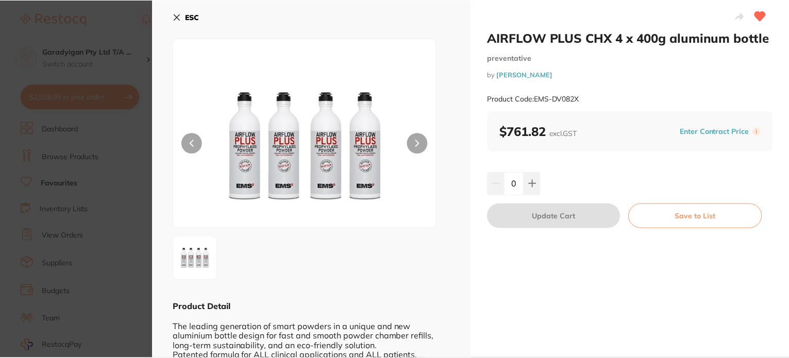
scroll to position [103, 0]
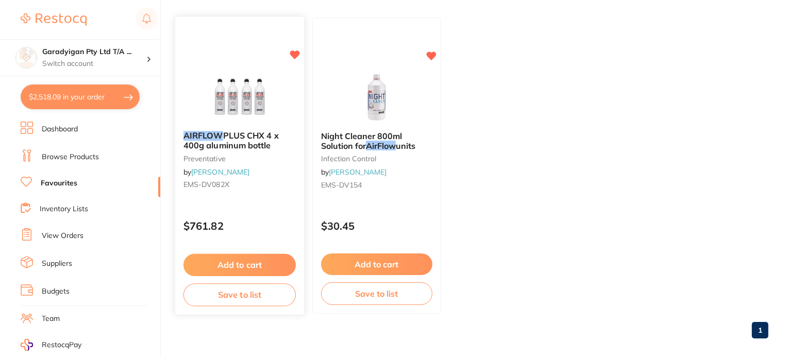
click at [236, 248] on div "Add to cart Save to list" at bounding box center [239, 280] width 129 height 69
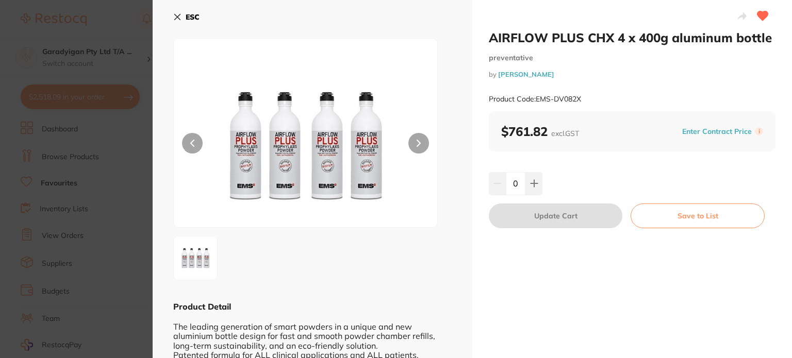
click at [177, 17] on icon at bounding box center [178, 17] width 6 height 6
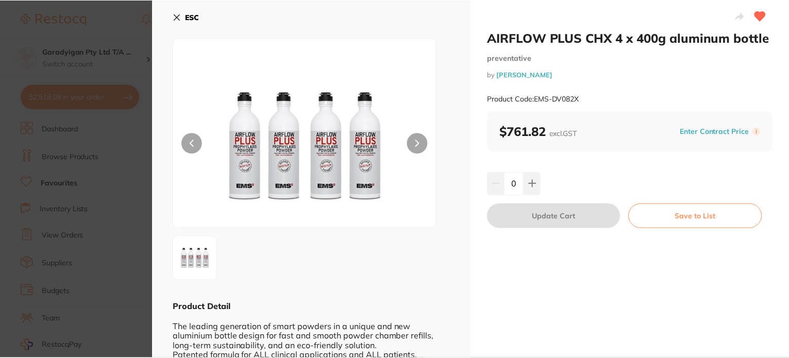
scroll to position [103, 0]
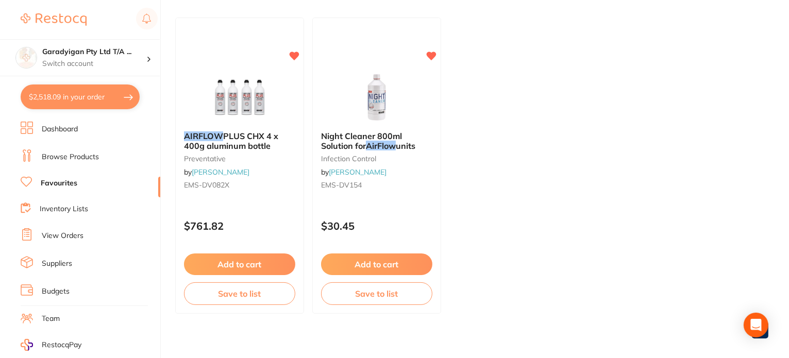
drag, startPoint x: 271, startPoint y: 266, endPoint x: 332, endPoint y: 272, distance: 61.0
click at [272, 265] on button "Add to cart" at bounding box center [239, 265] width 111 height 22
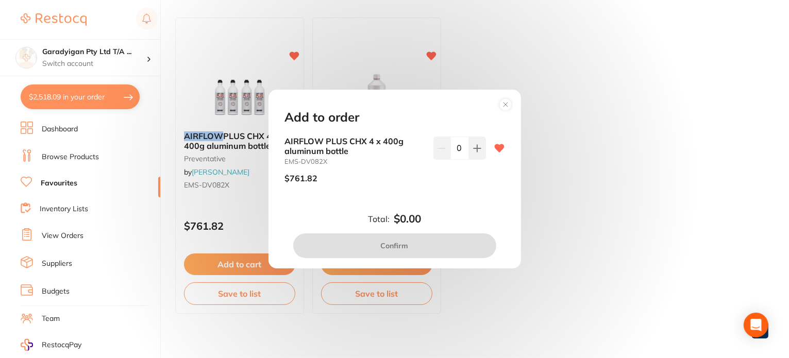
drag, startPoint x: 470, startPoint y: 146, endPoint x: 466, endPoint y: 178, distance: 32.2
click at [473, 147] on icon at bounding box center [477, 148] width 8 height 8
type input "1"
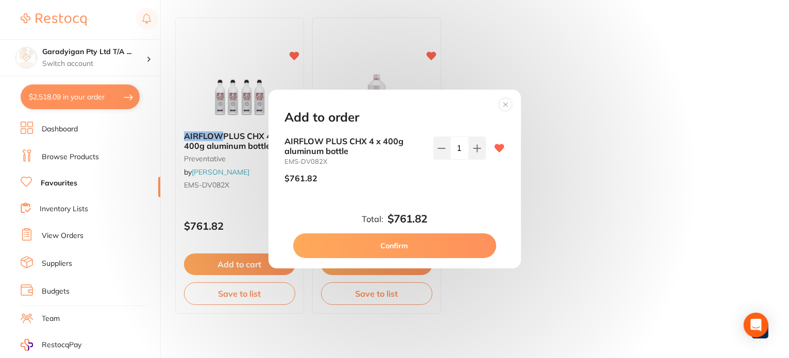
click at [441, 256] on button "Confirm" at bounding box center [394, 245] width 203 height 25
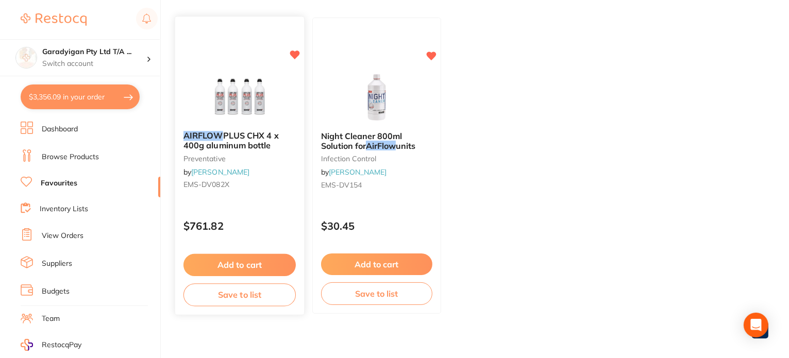
click at [270, 266] on button "Add to cart" at bounding box center [239, 265] width 112 height 22
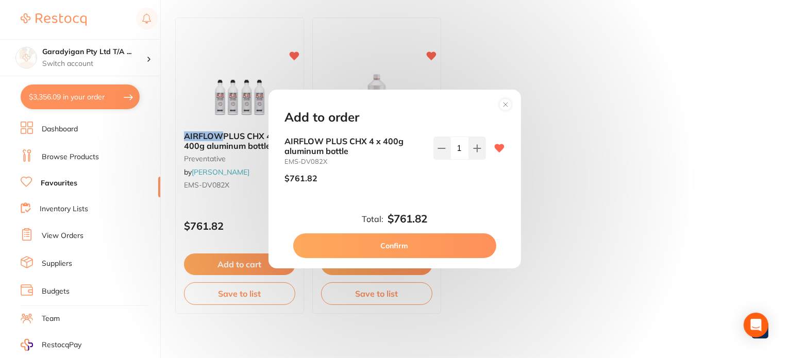
click at [474, 255] on button "Confirm" at bounding box center [394, 245] width 203 height 25
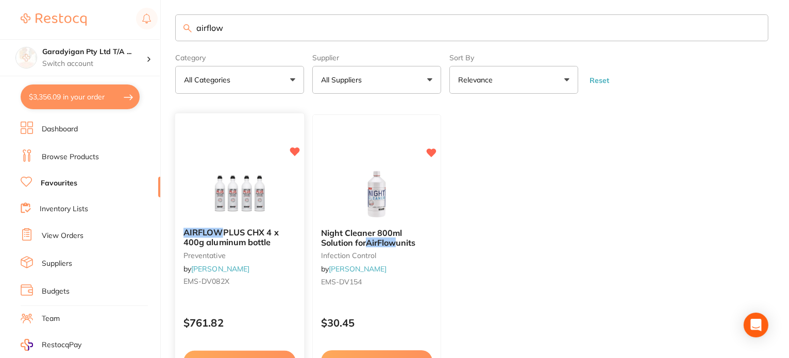
scroll to position [0, 0]
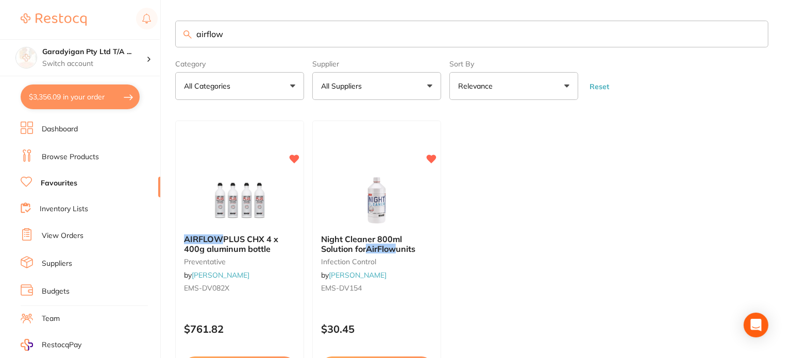
drag, startPoint x: 78, startPoint y: 154, endPoint x: 124, endPoint y: 110, distance: 63.4
click at [78, 154] on link "Browse Products" at bounding box center [70, 157] width 57 height 10
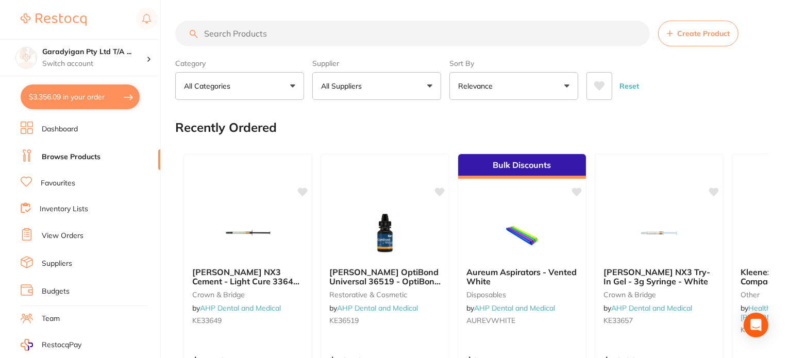
click at [256, 33] on input "search" at bounding box center [412, 34] width 475 height 26
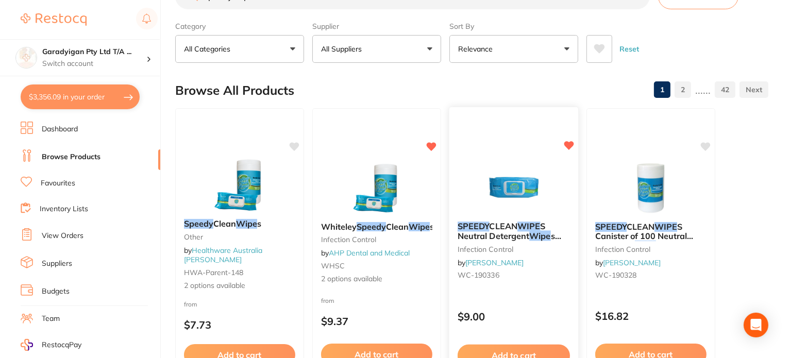
scroll to position [103, 0]
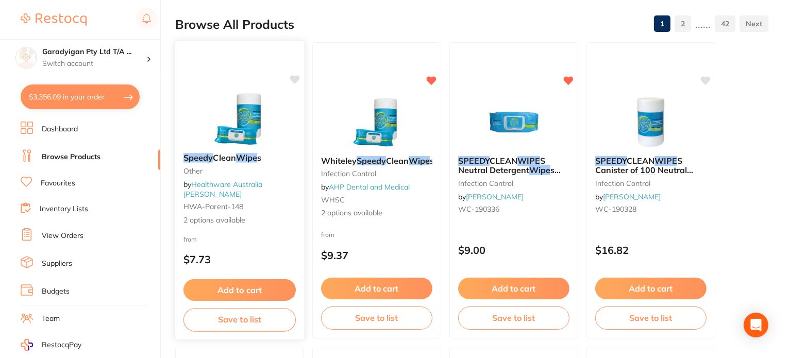
type input "speedy wipe"
click at [275, 286] on button "Add to cart" at bounding box center [239, 290] width 112 height 22
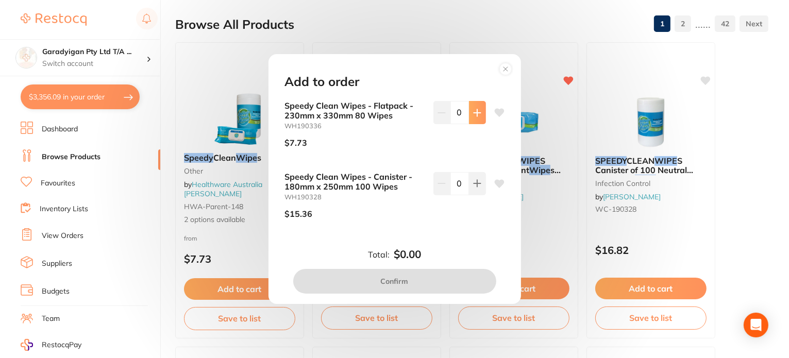
click at [476, 115] on icon at bounding box center [477, 113] width 8 height 8
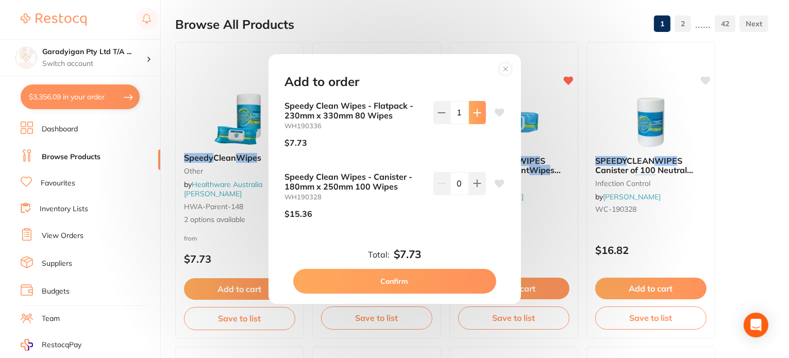
click at [476, 115] on icon at bounding box center [477, 113] width 8 height 8
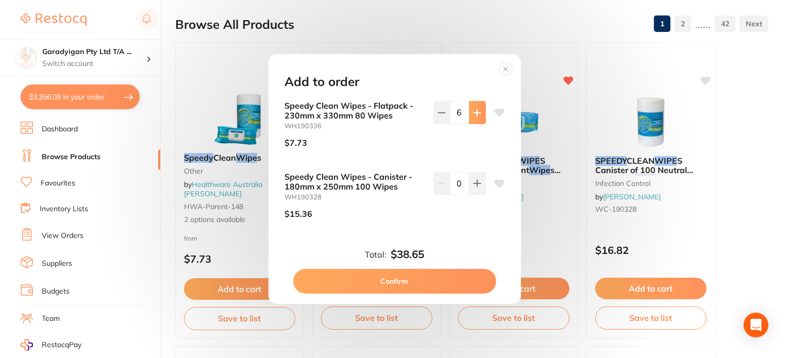
click at [476, 115] on icon at bounding box center [477, 113] width 8 height 8
click at [499, 112] on icon at bounding box center [499, 113] width 10 height 8
click at [474, 113] on icon at bounding box center [477, 112] width 7 height 7
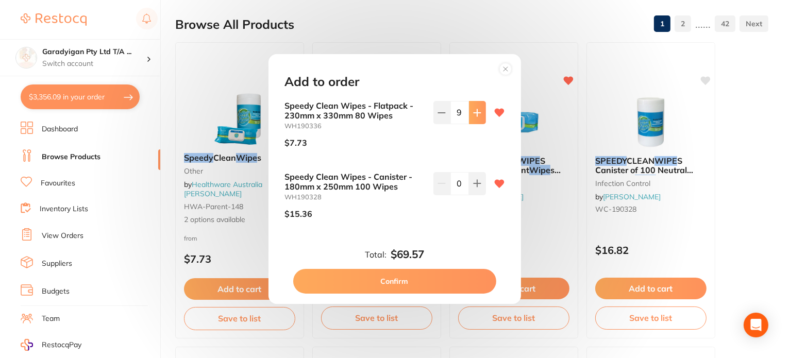
type input "10"
drag, startPoint x: 495, startPoint y: 181, endPoint x: 494, endPoint y: 190, distance: 8.9
click at [496, 181] on icon at bounding box center [499, 184] width 10 height 8
click at [494, 112] on icon at bounding box center [499, 113] width 10 height 8
drag, startPoint x: 404, startPoint y: 282, endPoint x: 394, endPoint y: 282, distance: 10.3
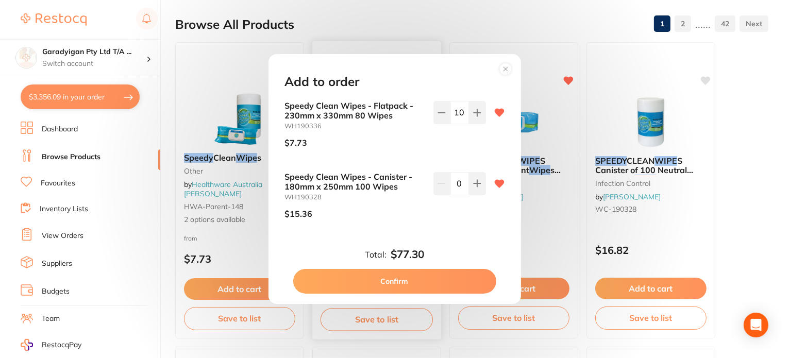
click at [404, 281] on button "Confirm" at bounding box center [394, 281] width 203 height 25
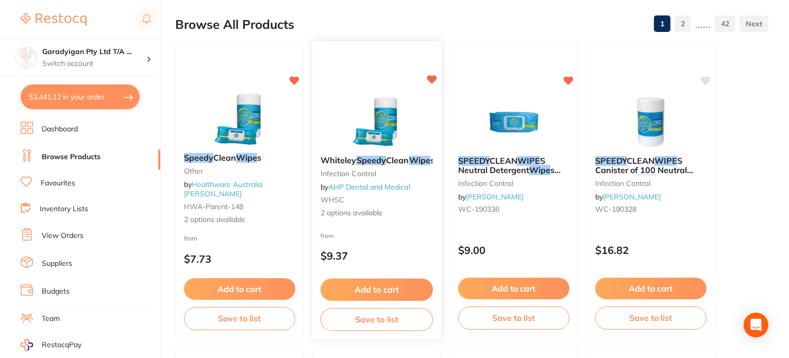
checkbox input "false"
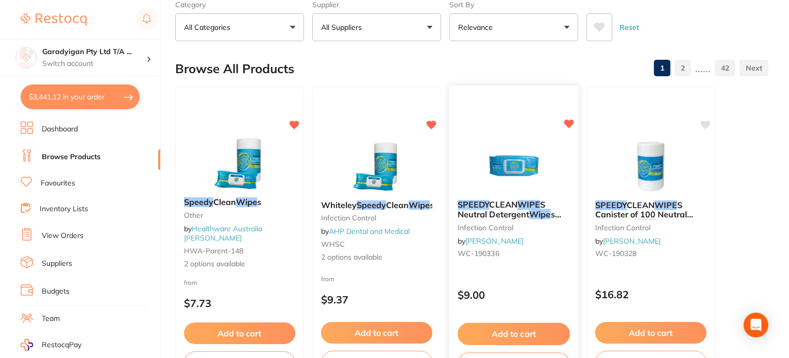
scroll to position [52, 0]
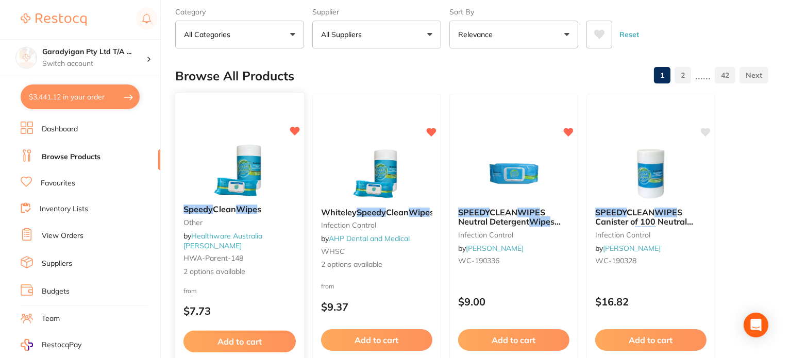
click at [257, 340] on button "Add to cart" at bounding box center [239, 342] width 112 height 22
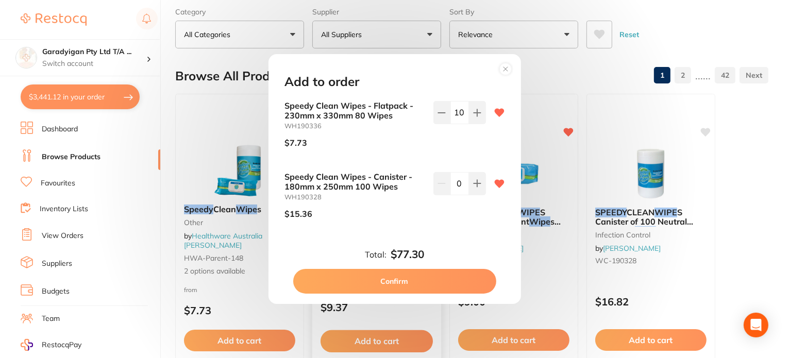
drag, startPoint x: 367, startPoint y: 278, endPoint x: 406, endPoint y: 285, distance: 39.2
click at [369, 277] on button "Confirm" at bounding box center [394, 281] width 203 height 25
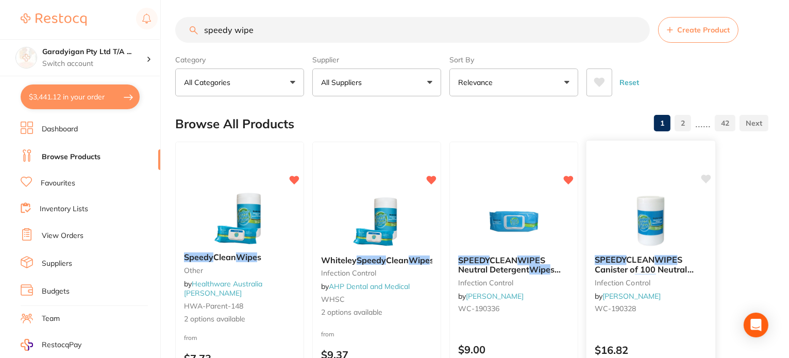
scroll to position [0, 0]
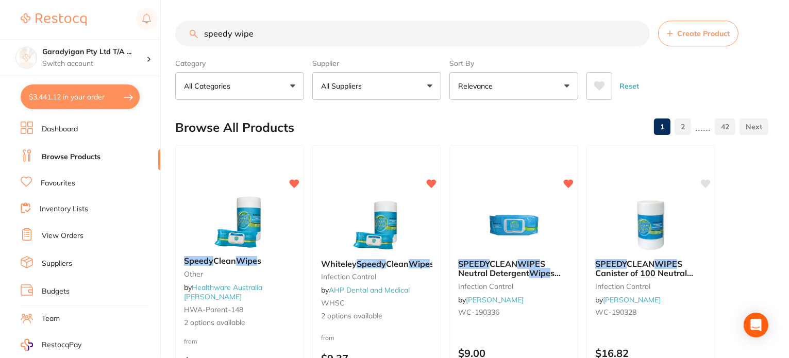
click at [309, 23] on input "speedy wipe" at bounding box center [412, 34] width 475 height 26
drag, startPoint x: 405, startPoint y: 66, endPoint x: 275, endPoint y: 32, distance: 134.6
click at [275, 32] on section "speedy wipe Create Product Category All Categories All Categories articulating …" at bounding box center [471, 60] width 593 height 79
click at [289, 33] on input "speedy wipe" at bounding box center [412, 34] width 475 height 26
drag, startPoint x: 289, startPoint y: 33, endPoint x: 138, endPoint y: 49, distance: 151.9
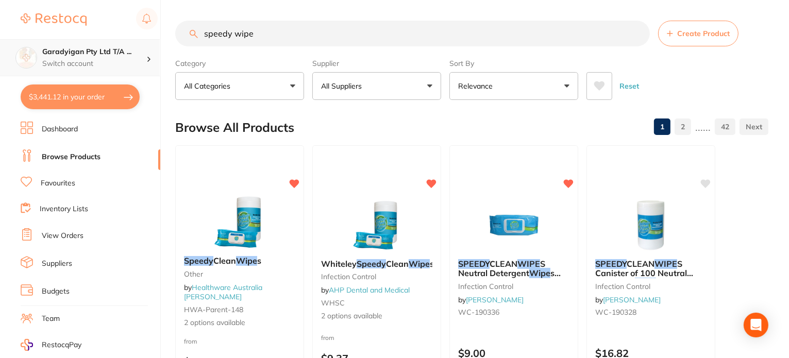
click at [138, 49] on div "$3,441.12 Garadyigan Pty Ltd T/A ... Switch account Garadyigan Pty Ltd T/A Anna…" at bounding box center [394, 179] width 789 height 358
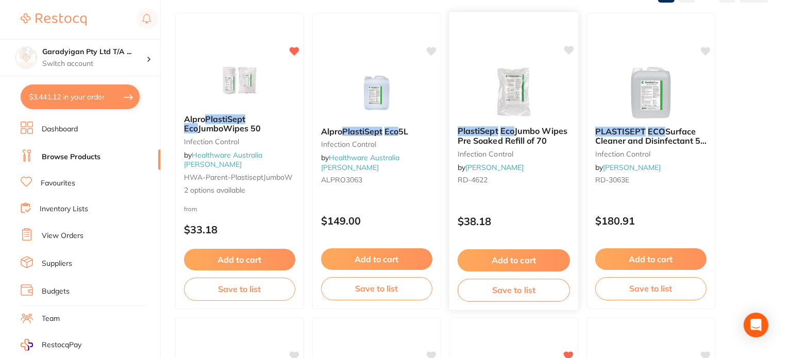
scroll to position [103, 0]
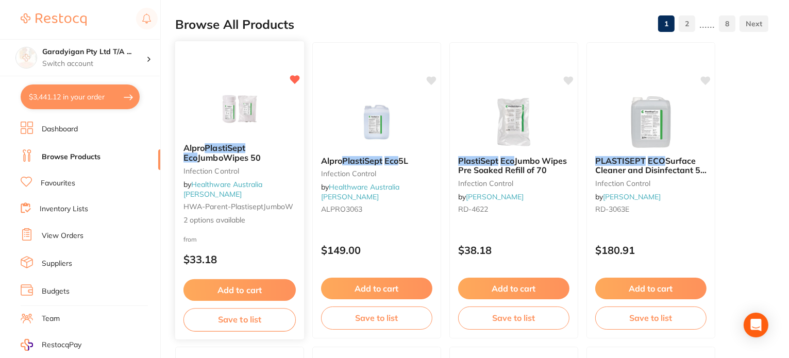
type input "plastisept eco"
click at [280, 295] on button "Add to cart" at bounding box center [239, 290] width 112 height 22
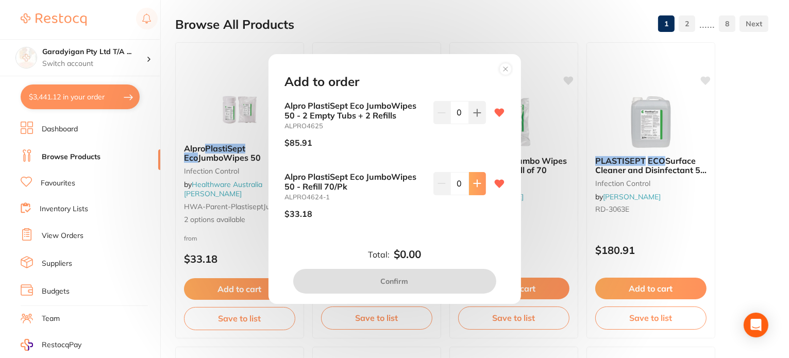
click at [473, 183] on icon at bounding box center [477, 183] width 8 height 8
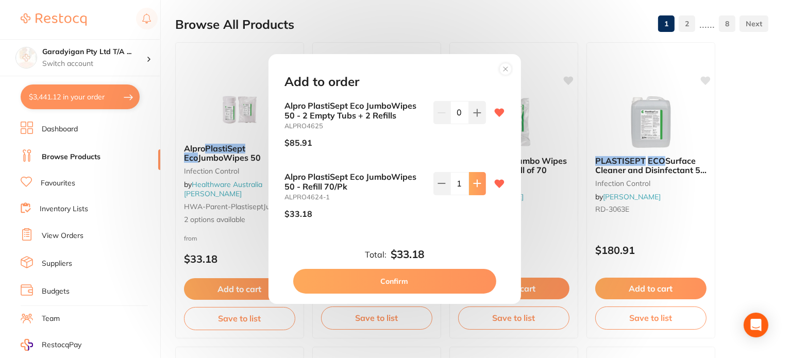
click at [474, 183] on icon at bounding box center [477, 183] width 8 height 8
drag, startPoint x: 474, startPoint y: 183, endPoint x: 474, endPoint y: 191, distance: 7.7
click at [474, 183] on icon at bounding box center [477, 183] width 8 height 8
type input "3"
click at [438, 281] on button "Confirm" at bounding box center [394, 281] width 203 height 25
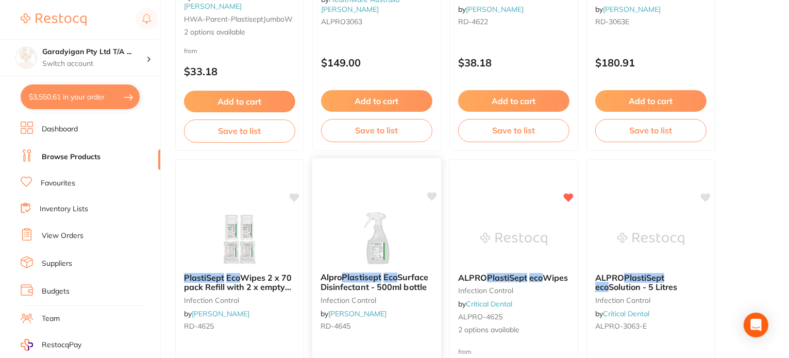
scroll to position [309, 0]
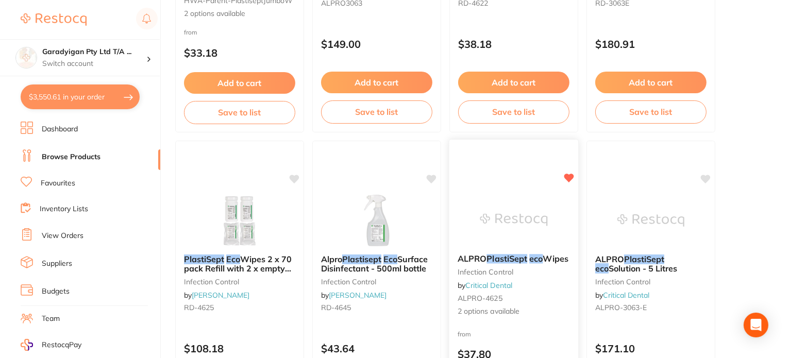
click at [565, 173] on icon at bounding box center [569, 178] width 10 height 10
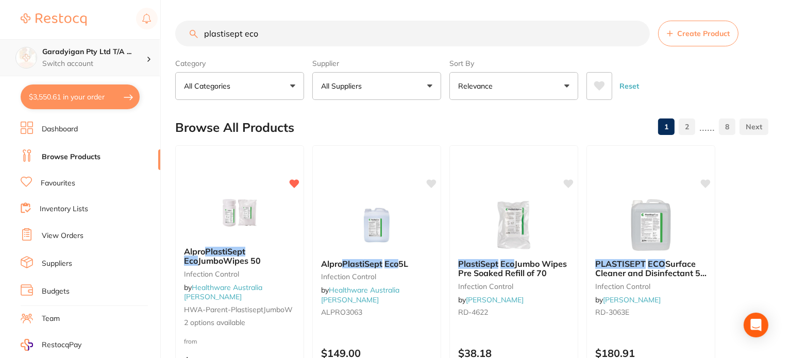
scroll to position [0, 0]
drag, startPoint x: 304, startPoint y: 29, endPoint x: 123, endPoint y: 43, distance: 180.9
click at [123, 43] on div "$3,550.61 Garadyigan Pty Ltd T/A ... Switch account Garadyigan Pty Ltd T/A Anna…" at bounding box center [394, 179] width 789 height 358
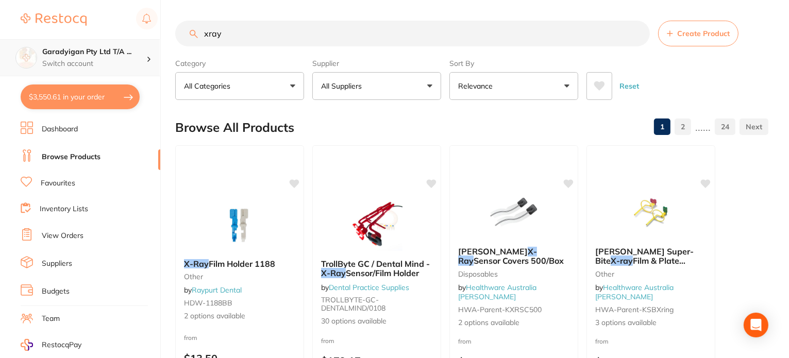
type input "xray"
